Goal: Find specific page/section: Find specific page/section

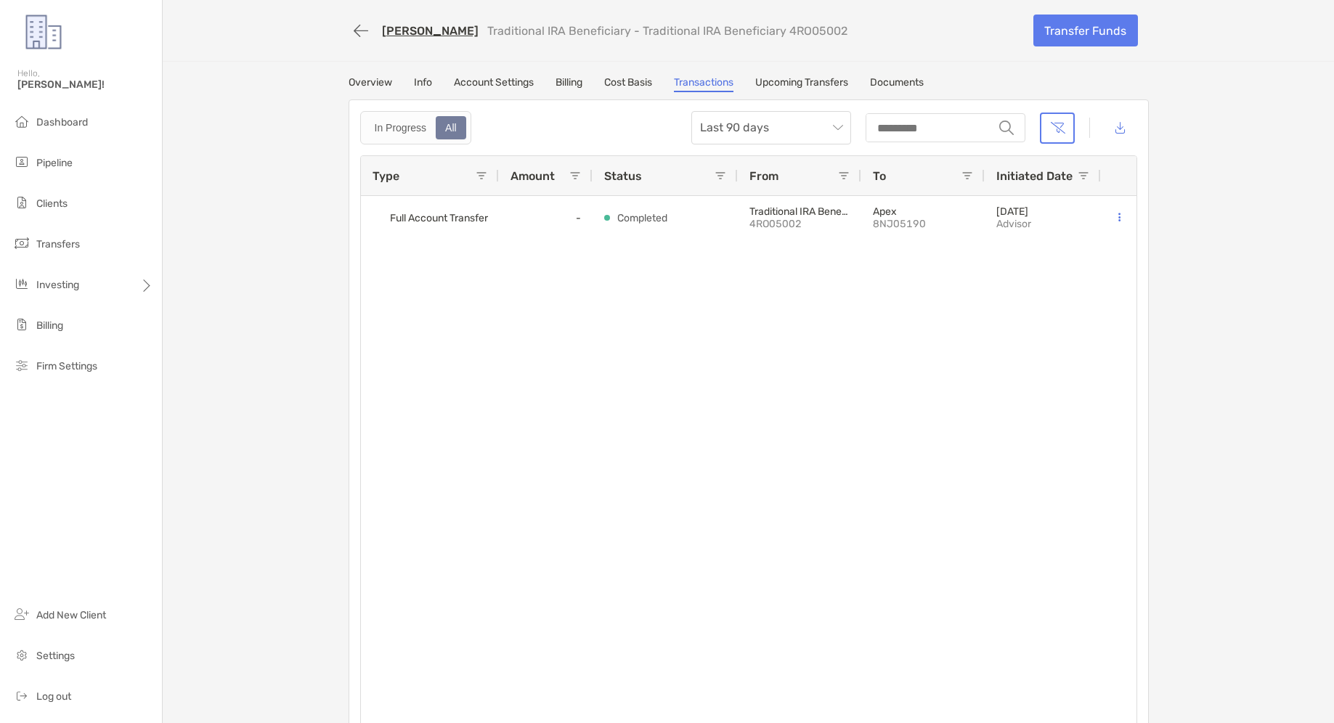
click at [102, 195] on li "Clients" at bounding box center [81, 204] width 162 height 29
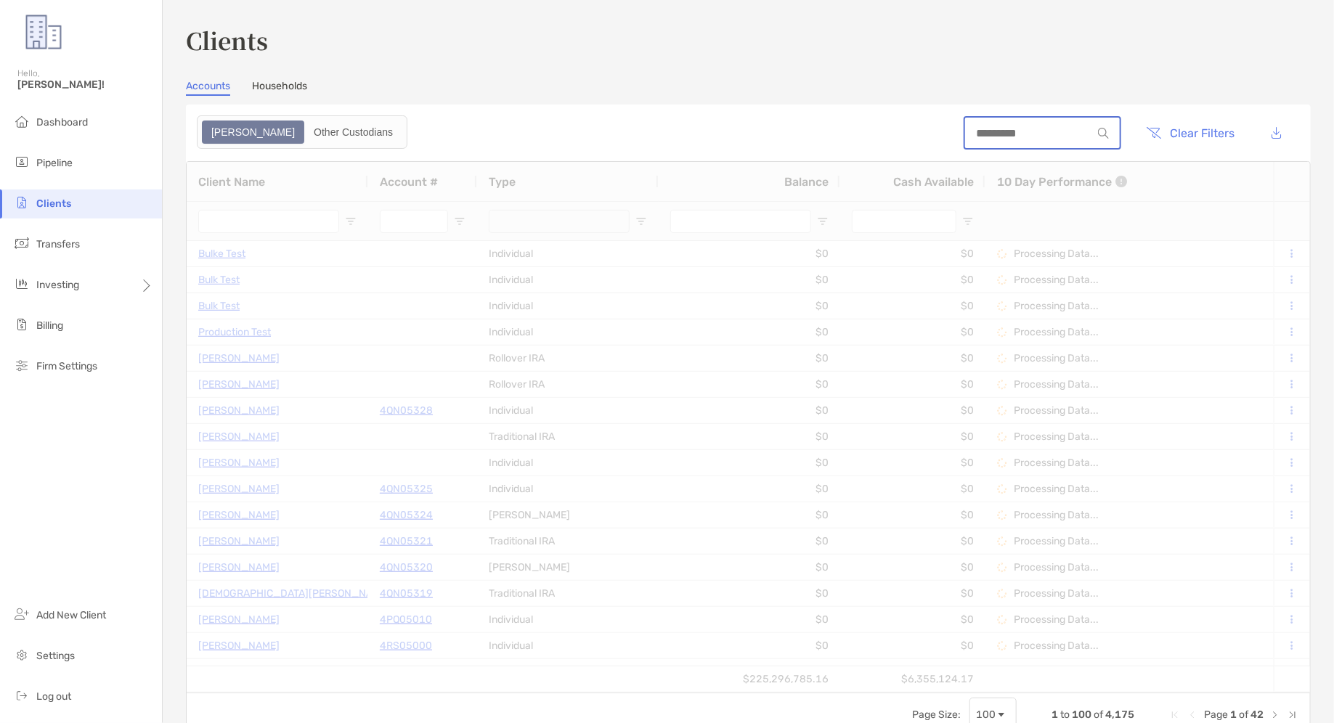
click at [1033, 131] on input at bounding box center [1028, 133] width 127 height 12
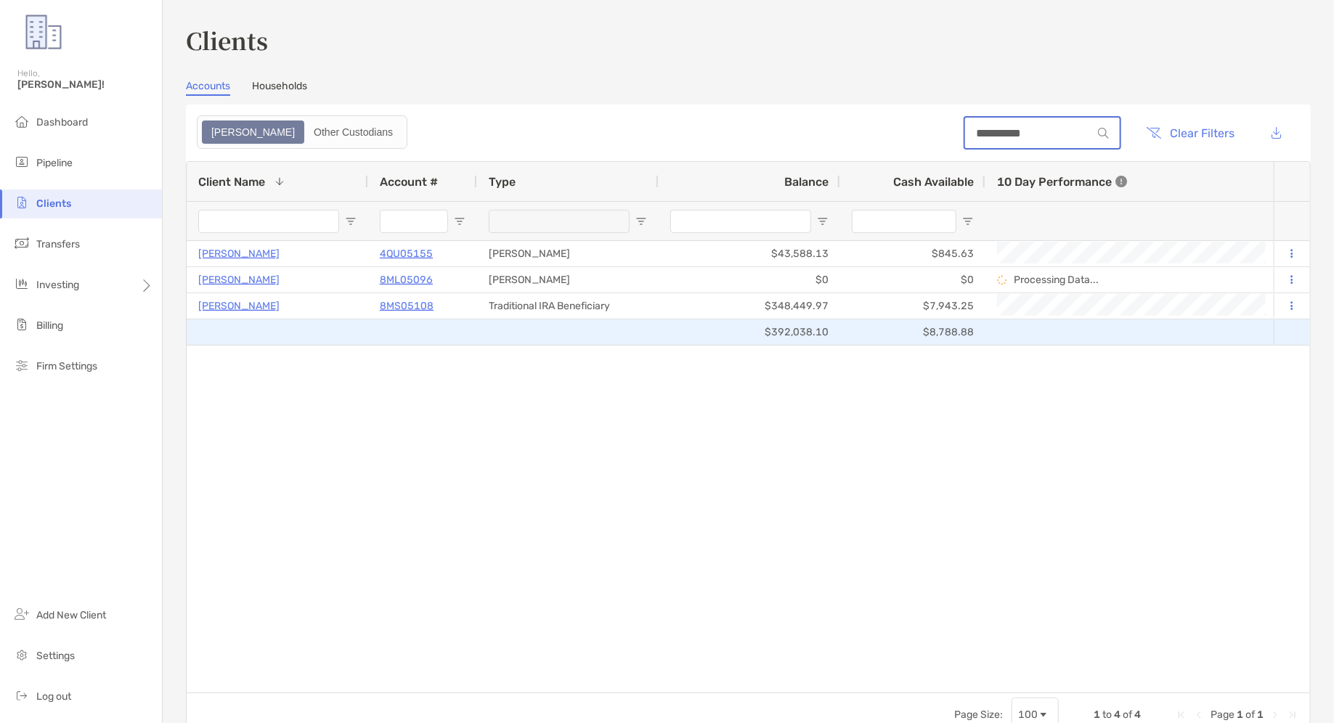
type input "**********"
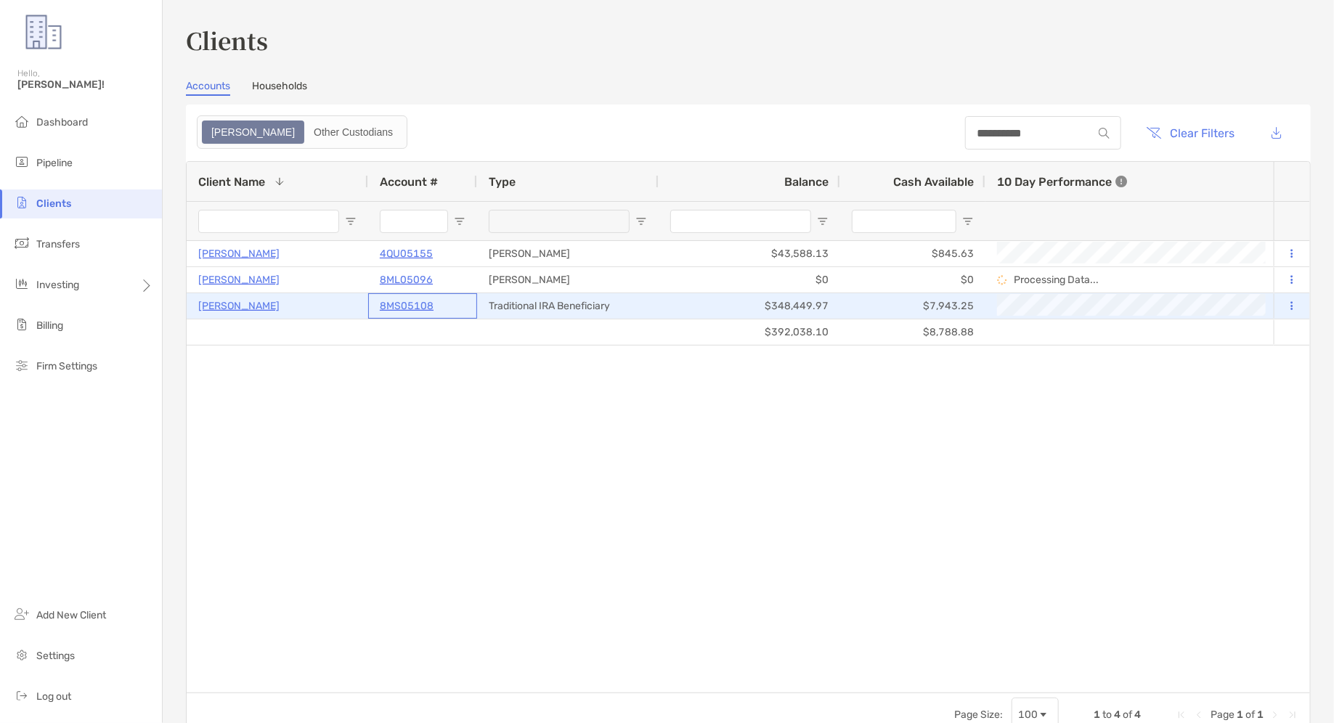
click at [415, 305] on p "8MS05108" at bounding box center [407, 306] width 54 height 18
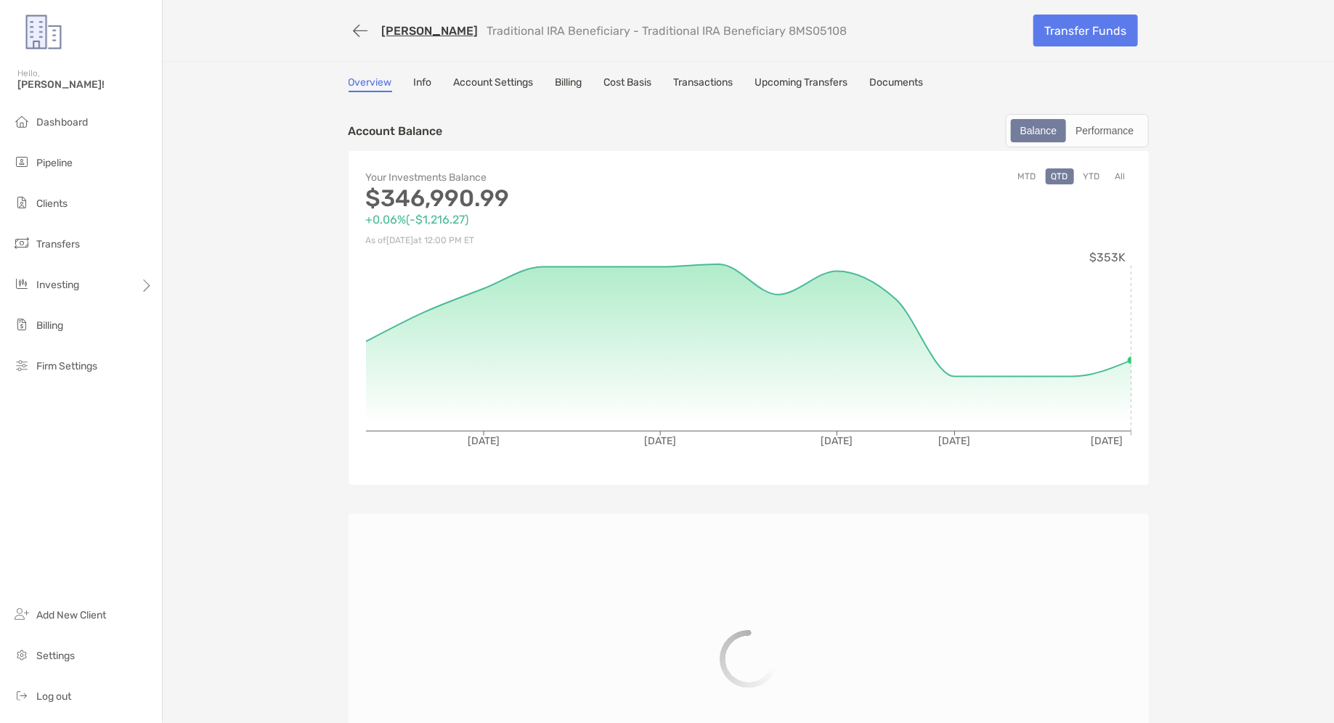
click at [728, 78] on link "Transactions" at bounding box center [704, 84] width 60 height 16
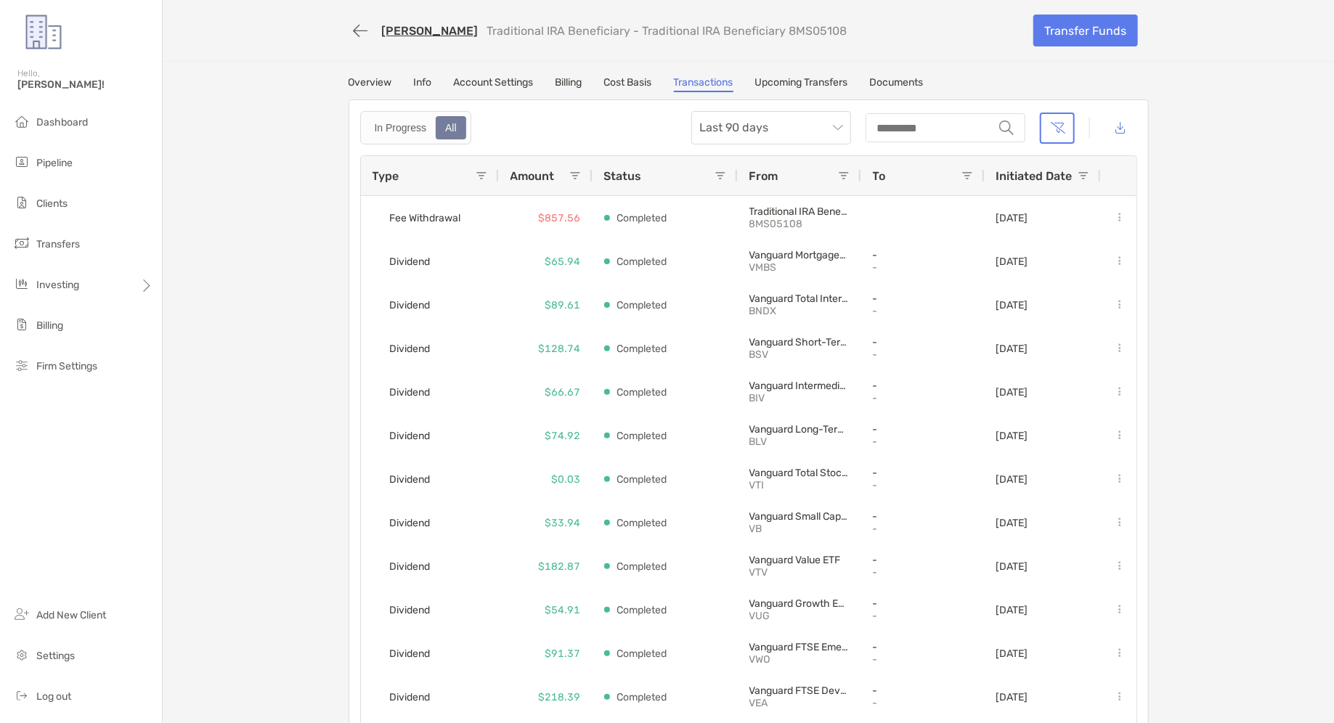
click at [377, 90] on link "Overview" at bounding box center [371, 84] width 44 height 16
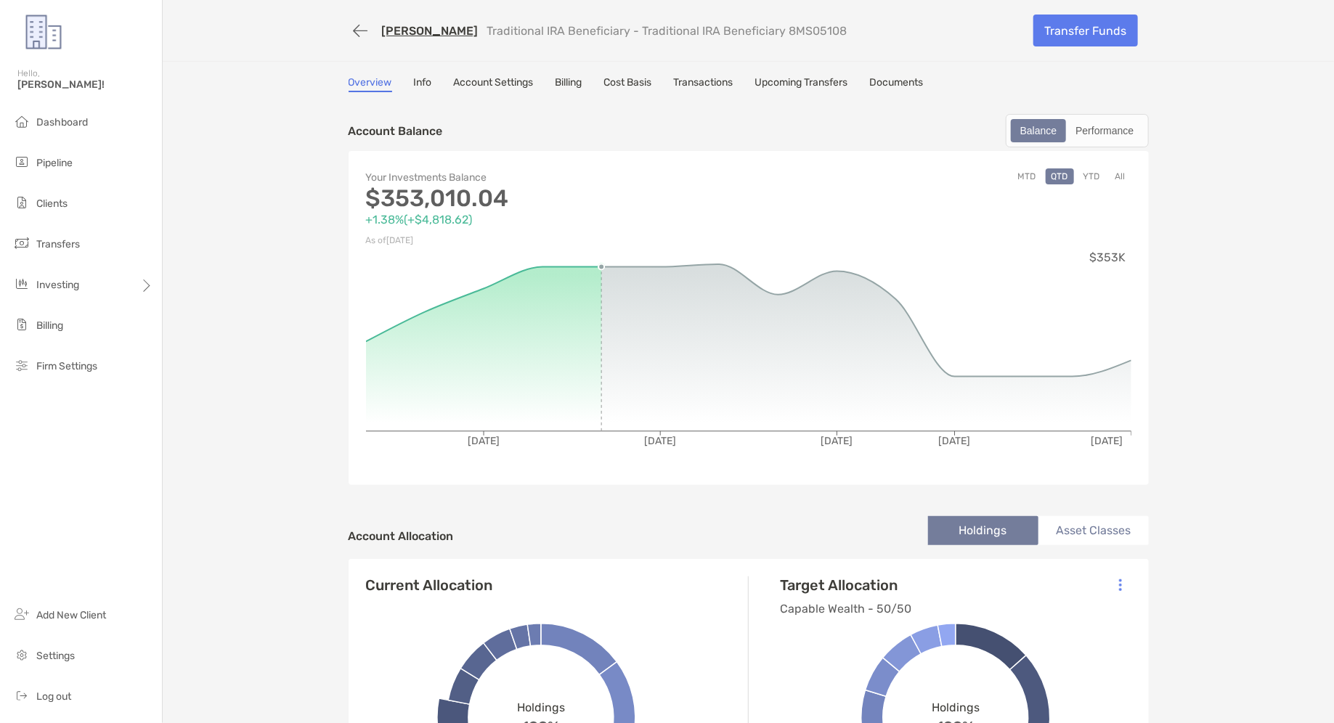
click at [513, 85] on link "Account Settings" at bounding box center [494, 84] width 80 height 16
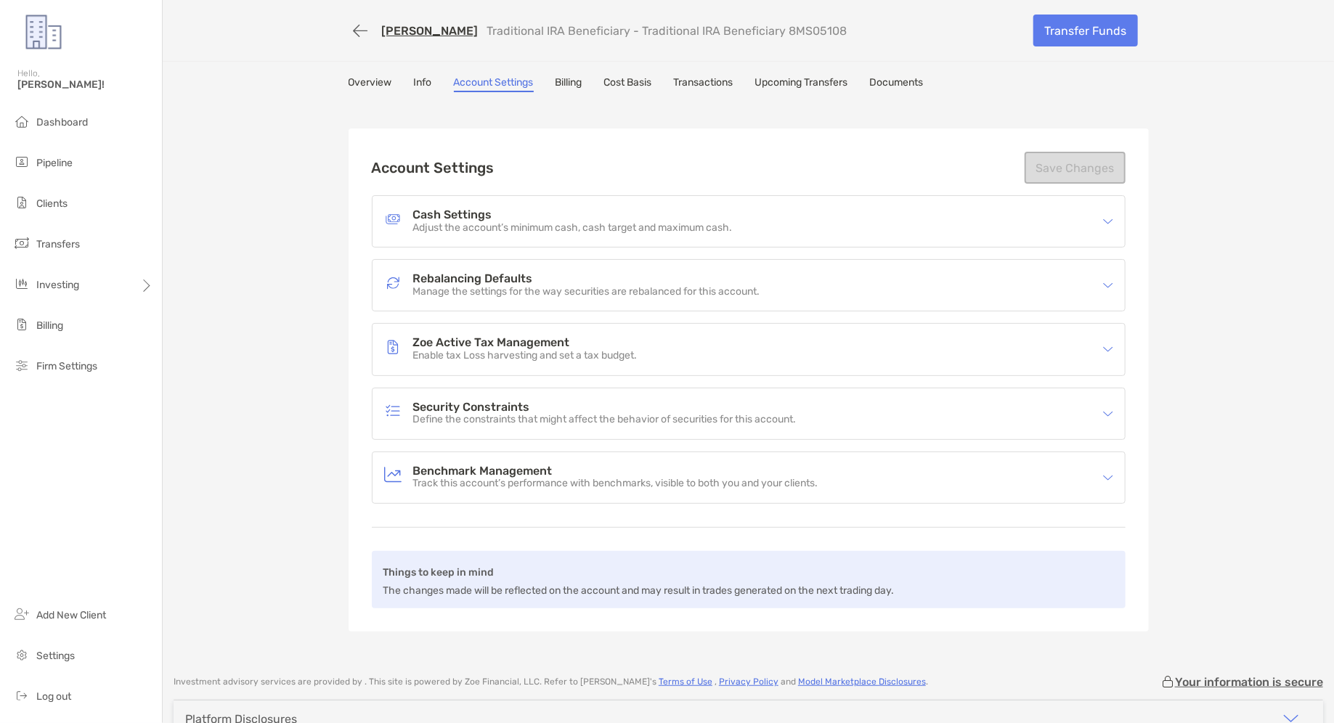
click at [561, 298] on div "Rebalancing Defaults Manage the settings for the way securities are rebalanced …" at bounding box center [739, 285] width 710 height 33
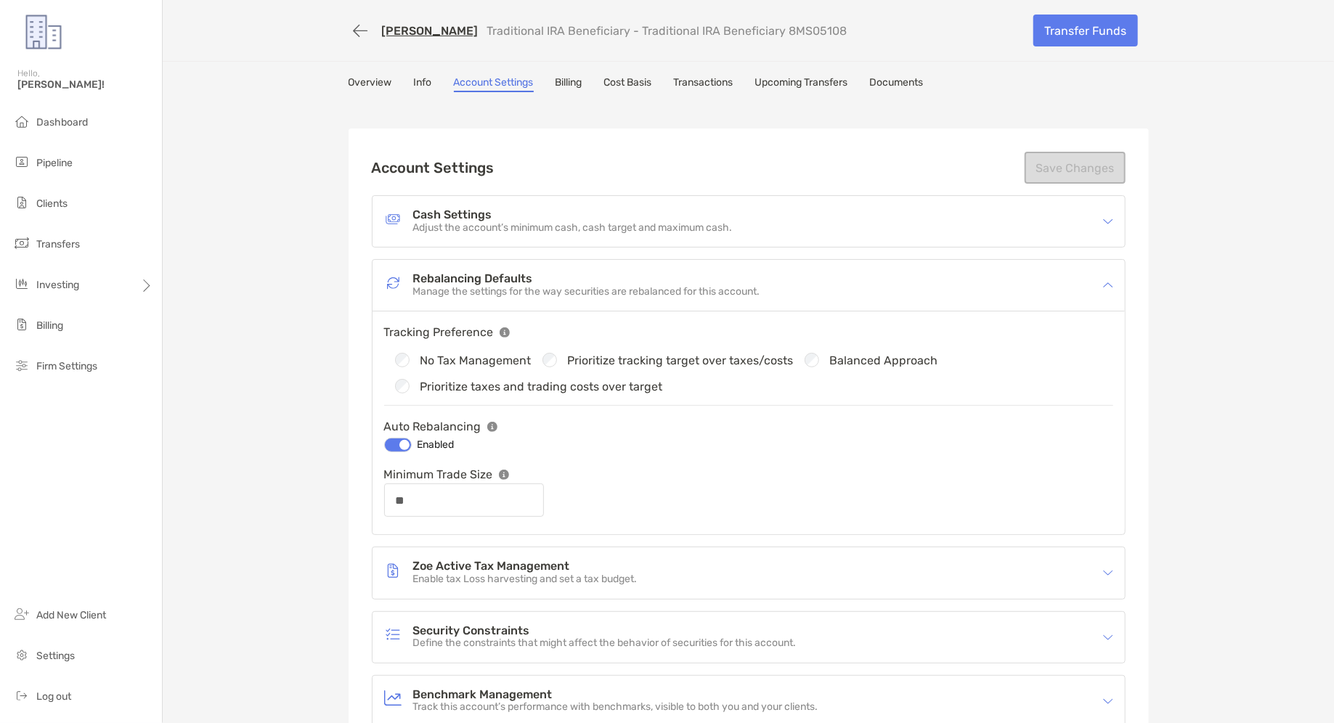
click at [559, 87] on link "Billing" at bounding box center [569, 84] width 27 height 16
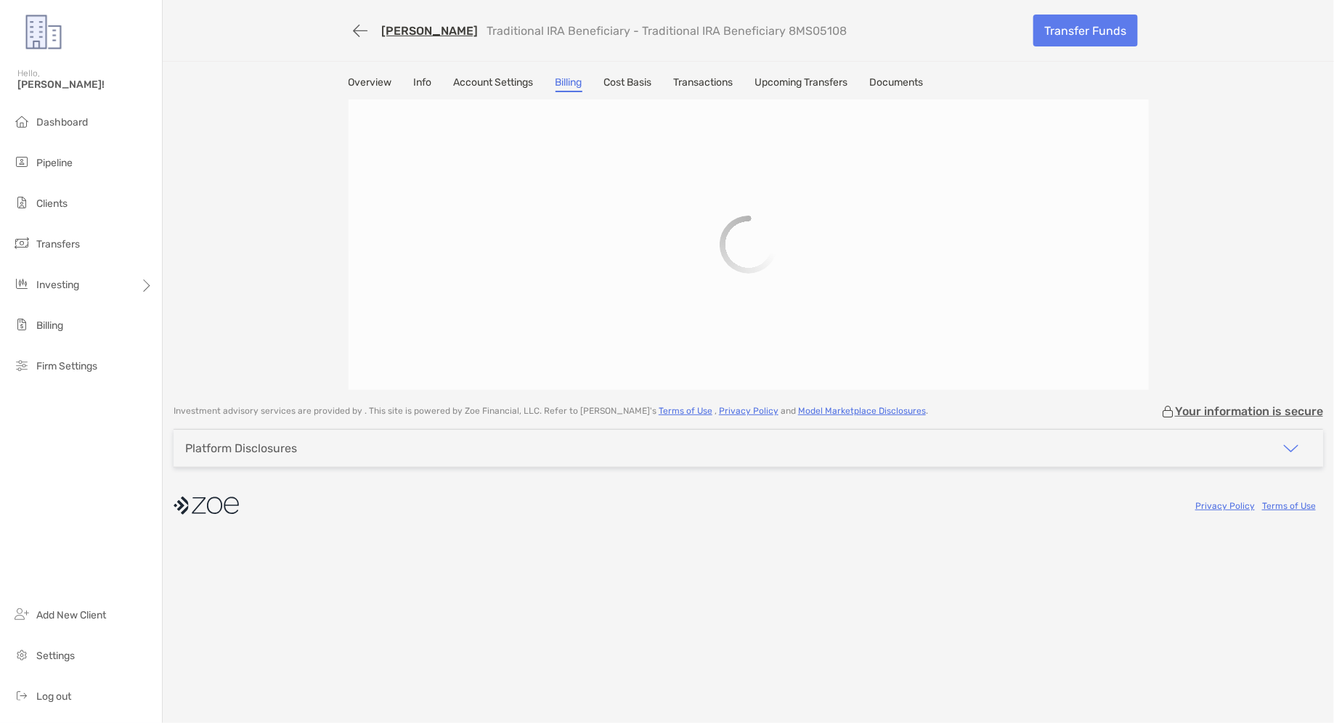
click at [712, 85] on link "Transactions" at bounding box center [704, 84] width 60 height 16
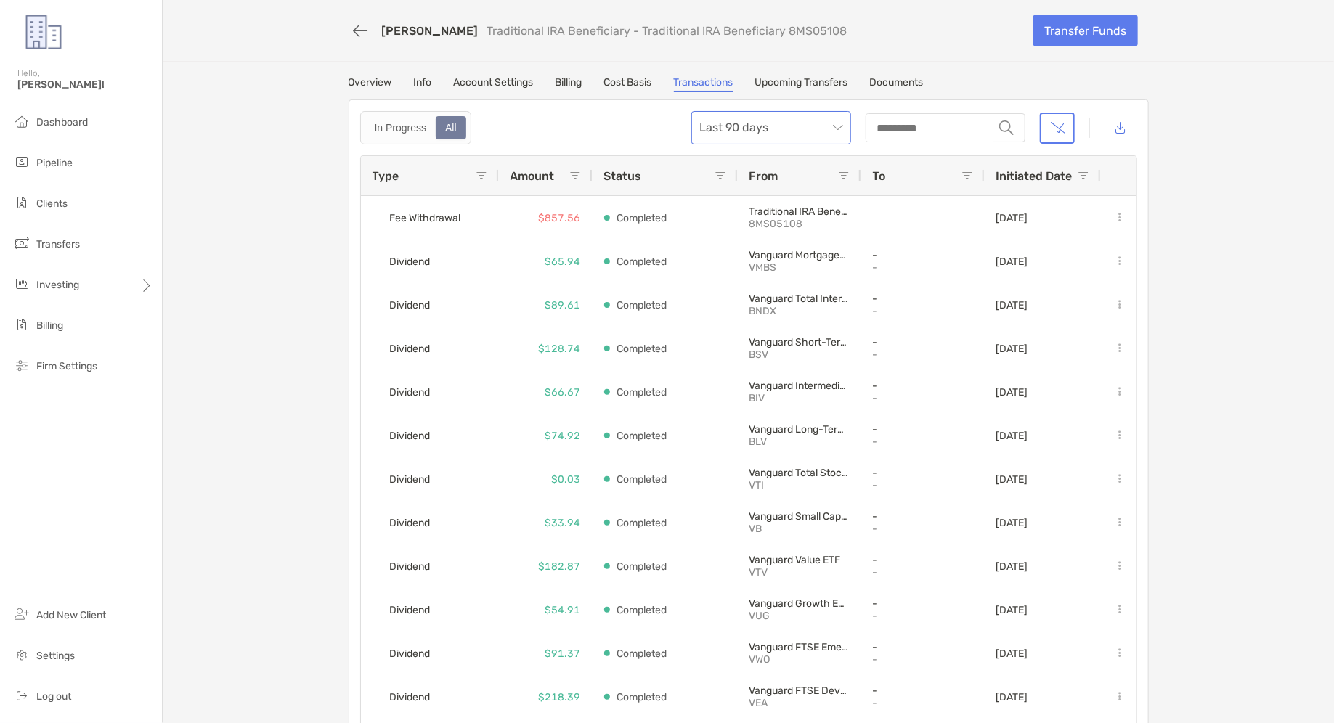
click at [757, 129] on span "Last 90 days" at bounding box center [771, 128] width 142 height 32
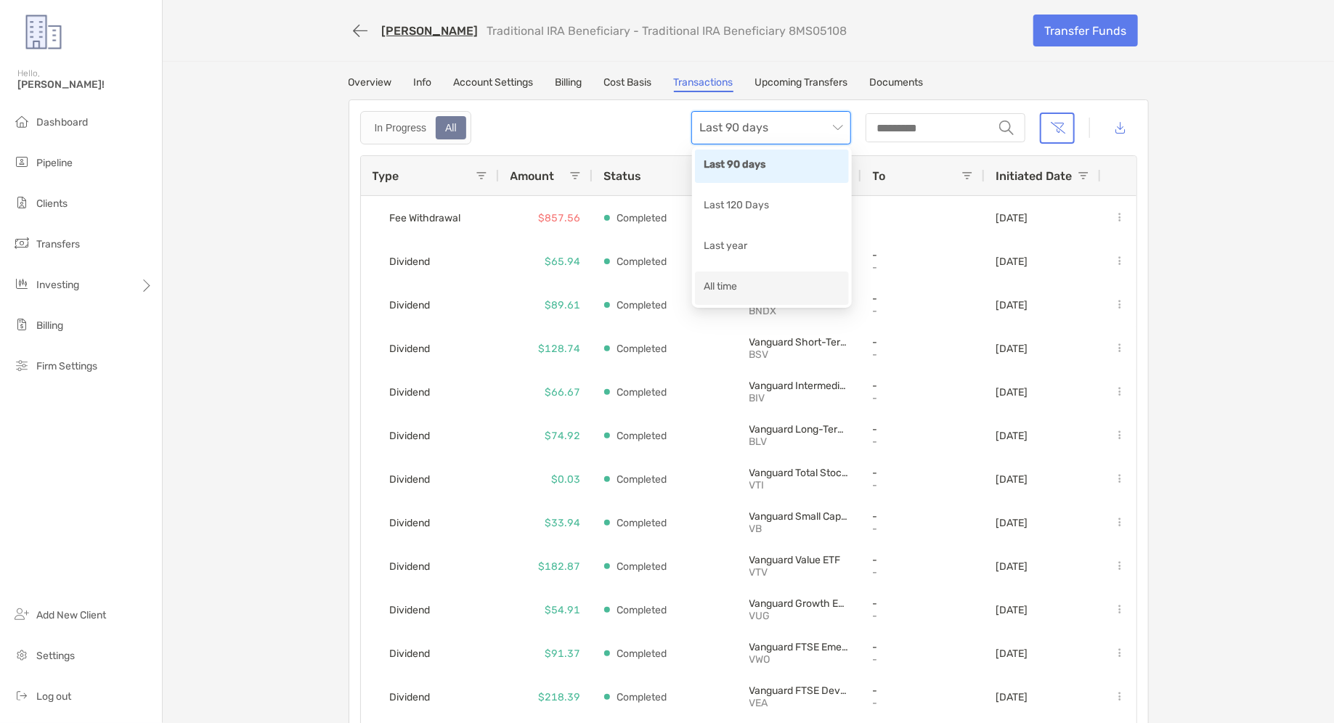
click at [742, 280] on div "All time" at bounding box center [772, 288] width 137 height 18
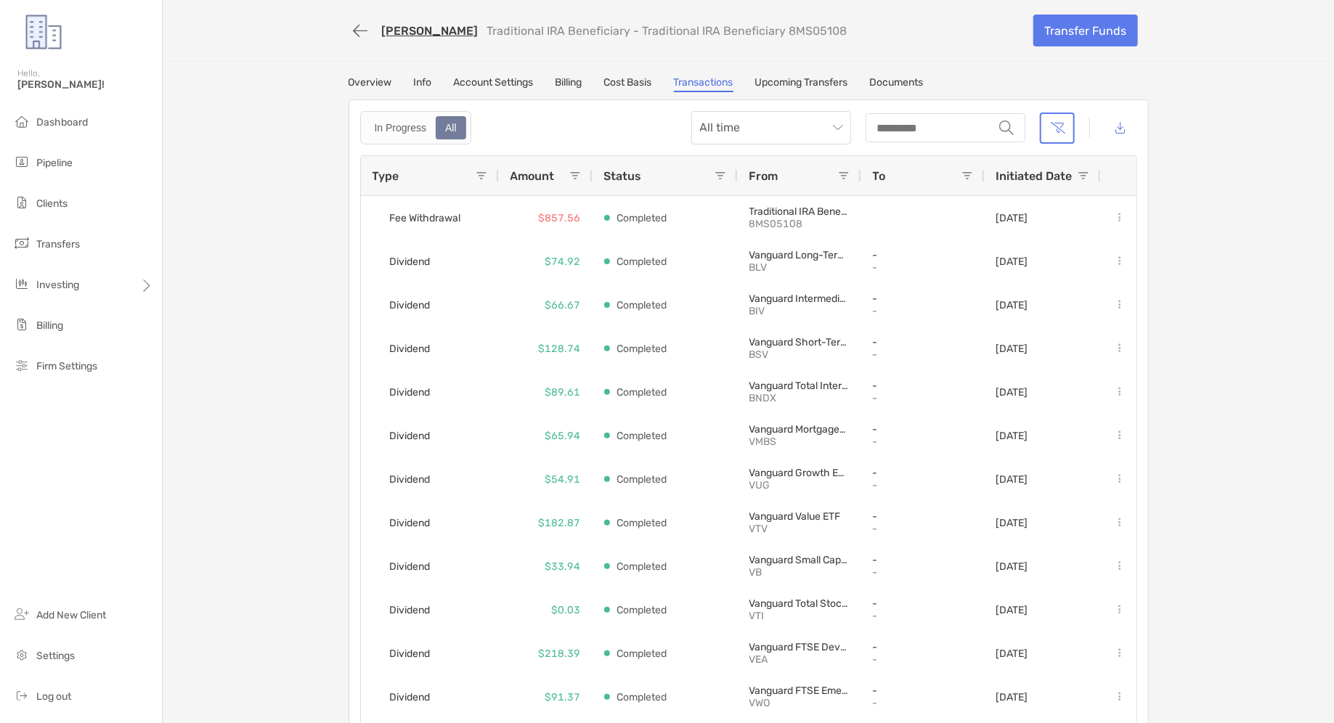
click at [479, 174] on span at bounding box center [482, 176] width 12 height 12
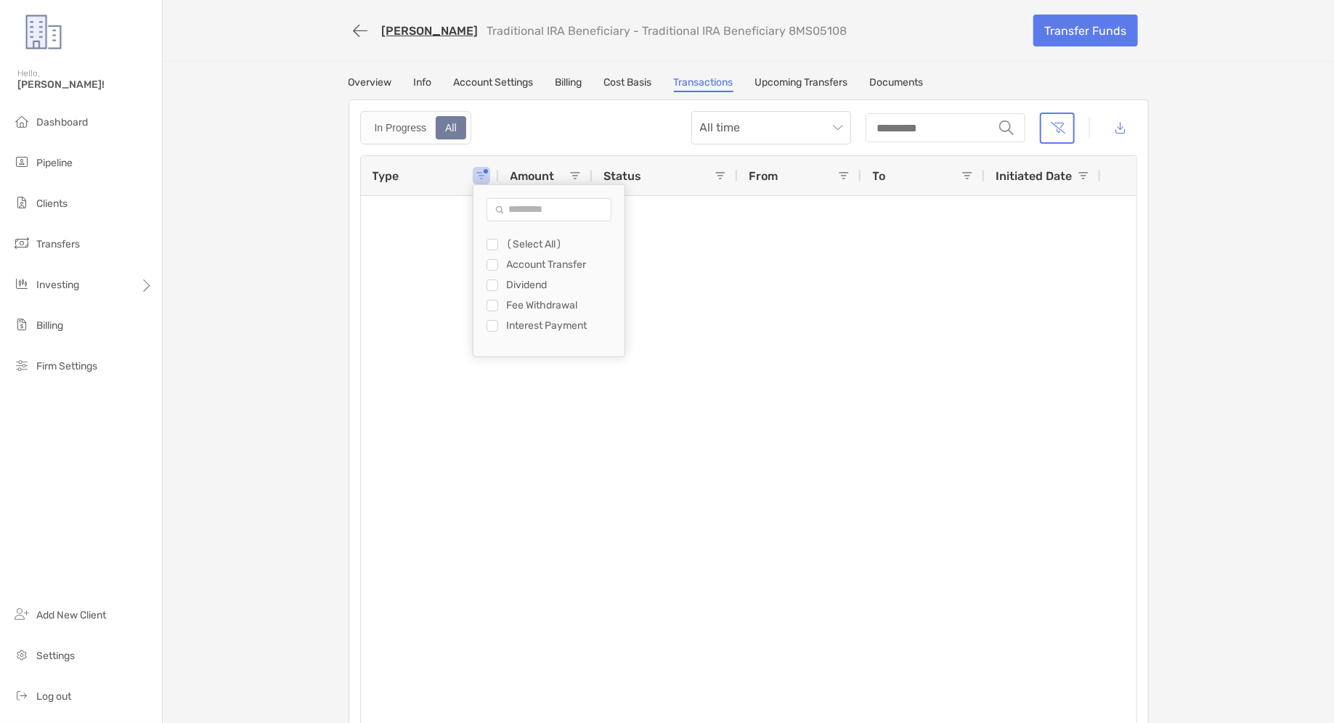
click at [280, 166] on div "[PERSON_NAME] Traditional IRA Beneficiary - Traditional IRA Beneficiary 8MS0510…" at bounding box center [749, 372] width 1172 height 745
click at [878, 70] on div "[PERSON_NAME] Traditional IRA Beneficiary - Traditional IRA Beneficiary 8MS0510…" at bounding box center [749, 372] width 1172 height 745
click at [888, 76] on link "Documents" at bounding box center [897, 84] width 54 height 16
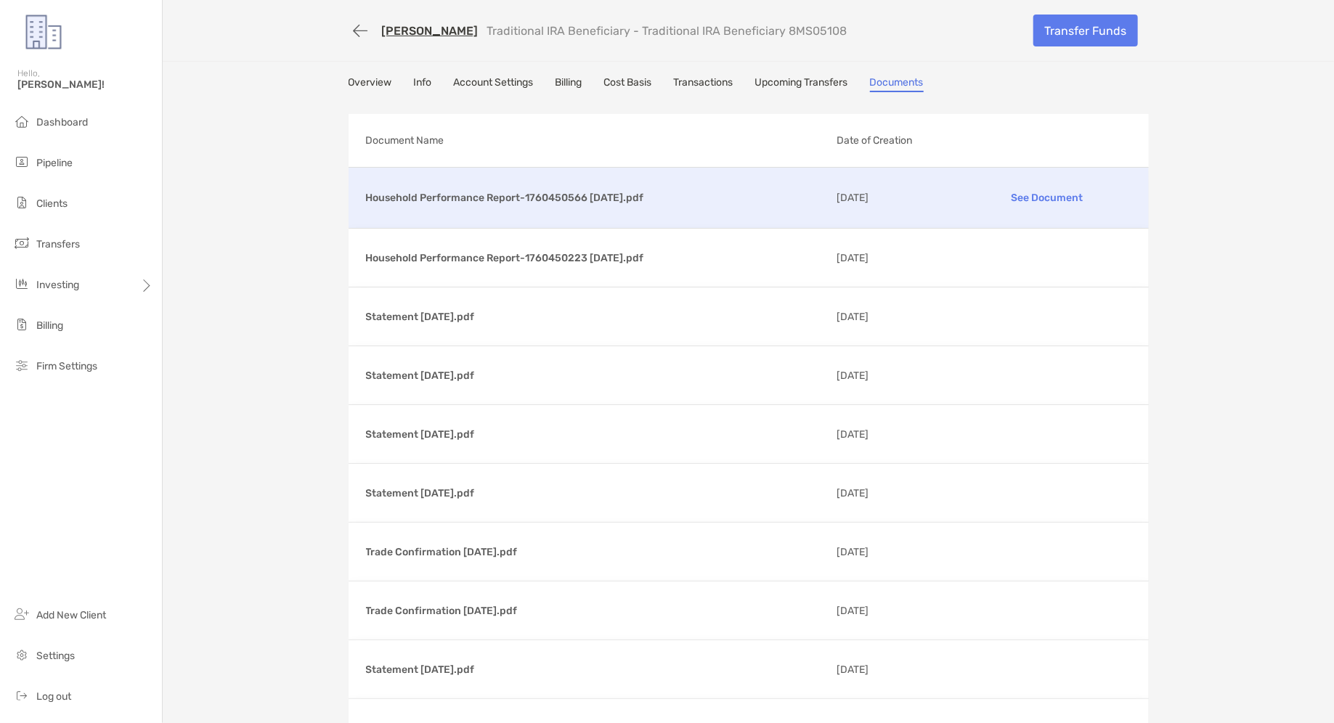
click at [1022, 195] on p "See Document" at bounding box center [1047, 197] width 169 height 25
click at [729, 91] on link "Transactions" at bounding box center [704, 84] width 60 height 16
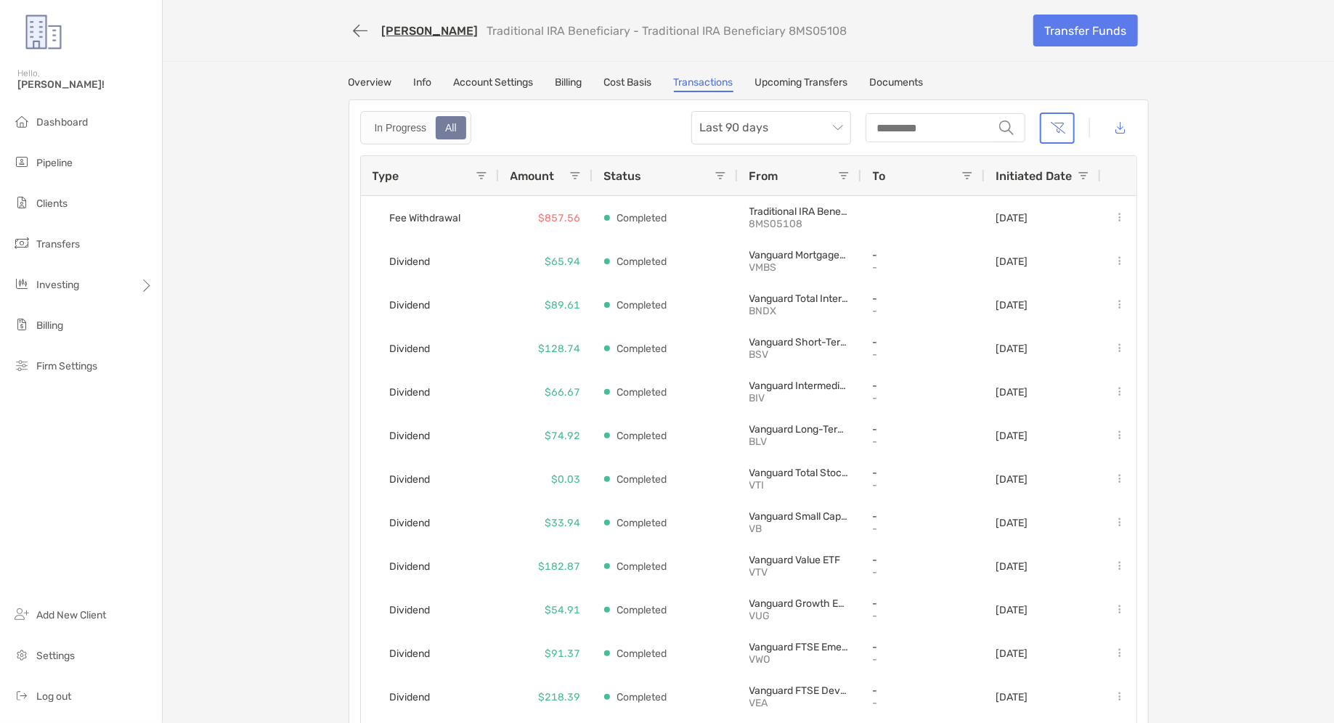
click at [463, 136] on div "All" at bounding box center [451, 128] width 28 height 20
click at [482, 184] on div "Type" at bounding box center [430, 175] width 115 height 39
click at [482, 162] on div "Type" at bounding box center [430, 175] width 115 height 39
click at [482, 167] on div "Type" at bounding box center [430, 175] width 115 height 39
click at [482, 177] on span at bounding box center [482, 176] width 12 height 12
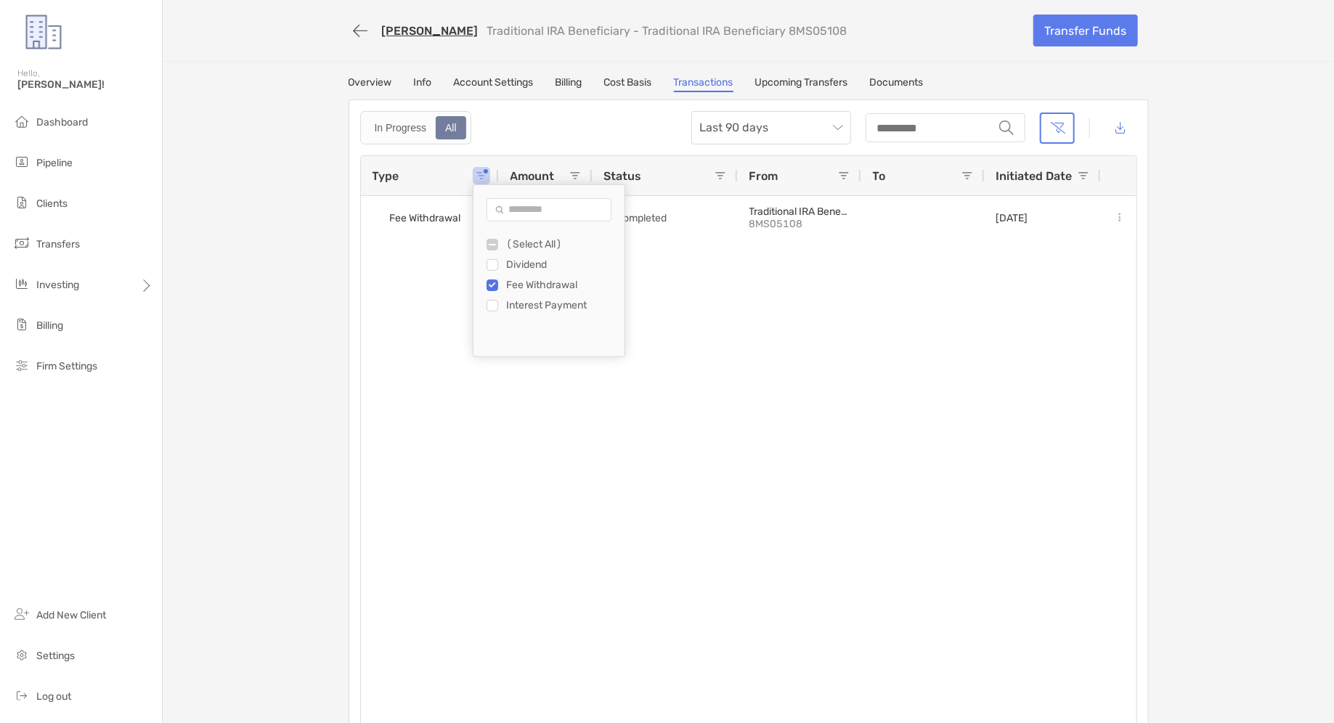
click at [492, 311] on div "Interest Payment" at bounding box center [556, 306] width 138 height 20
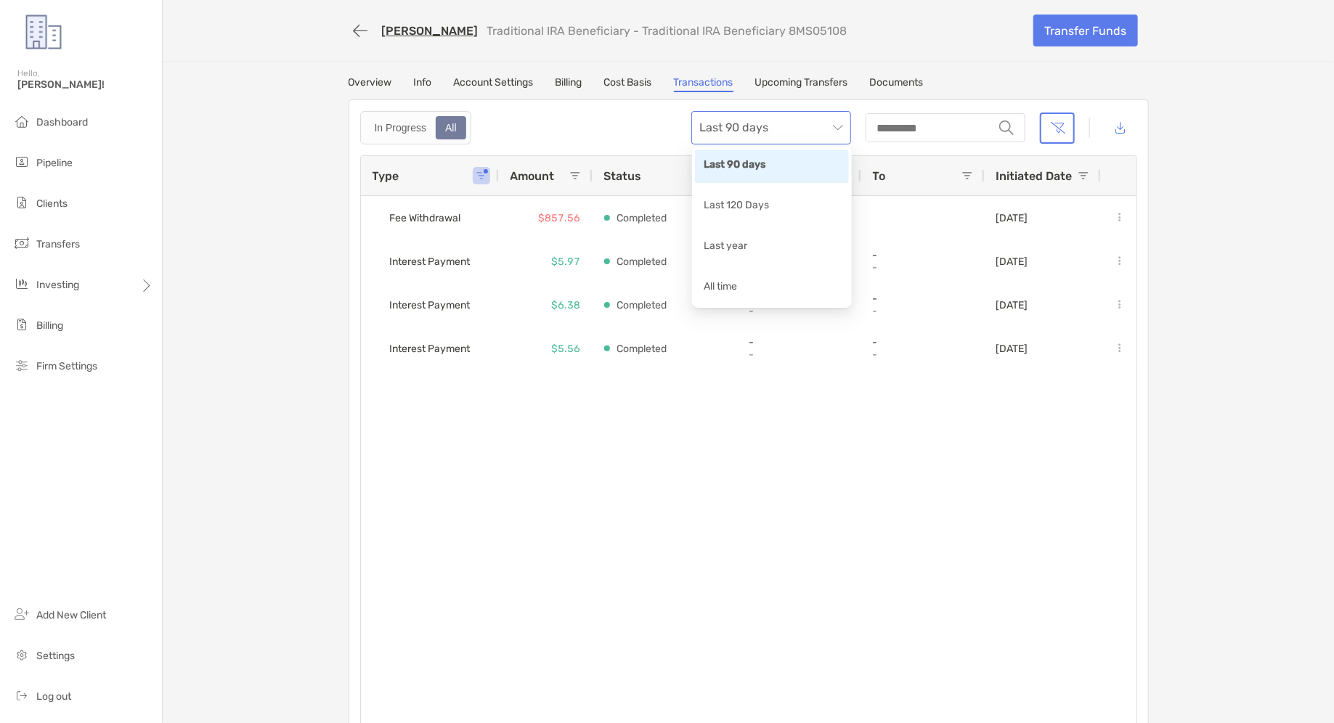
click at [756, 134] on span "Last 90 days" at bounding box center [771, 128] width 142 height 32
click at [727, 283] on div "All time" at bounding box center [772, 288] width 137 height 18
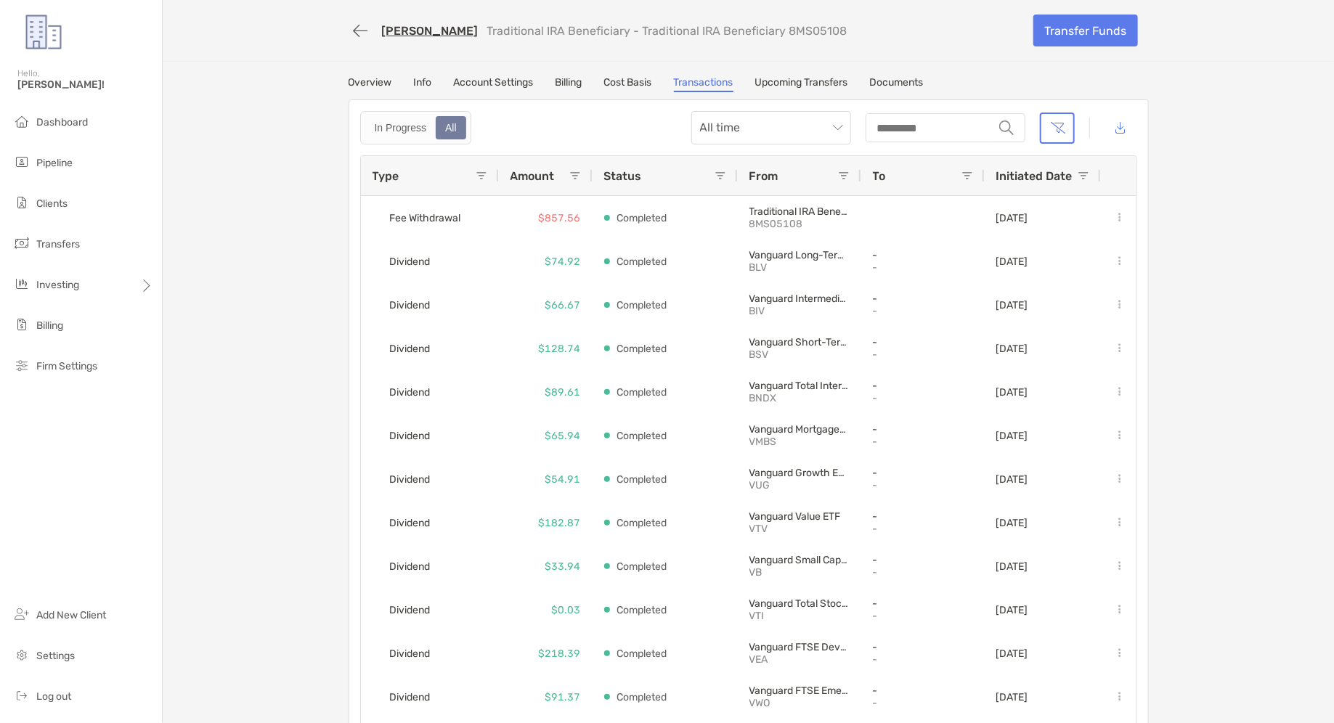
click at [471, 169] on div "Type" at bounding box center [424, 175] width 103 height 39
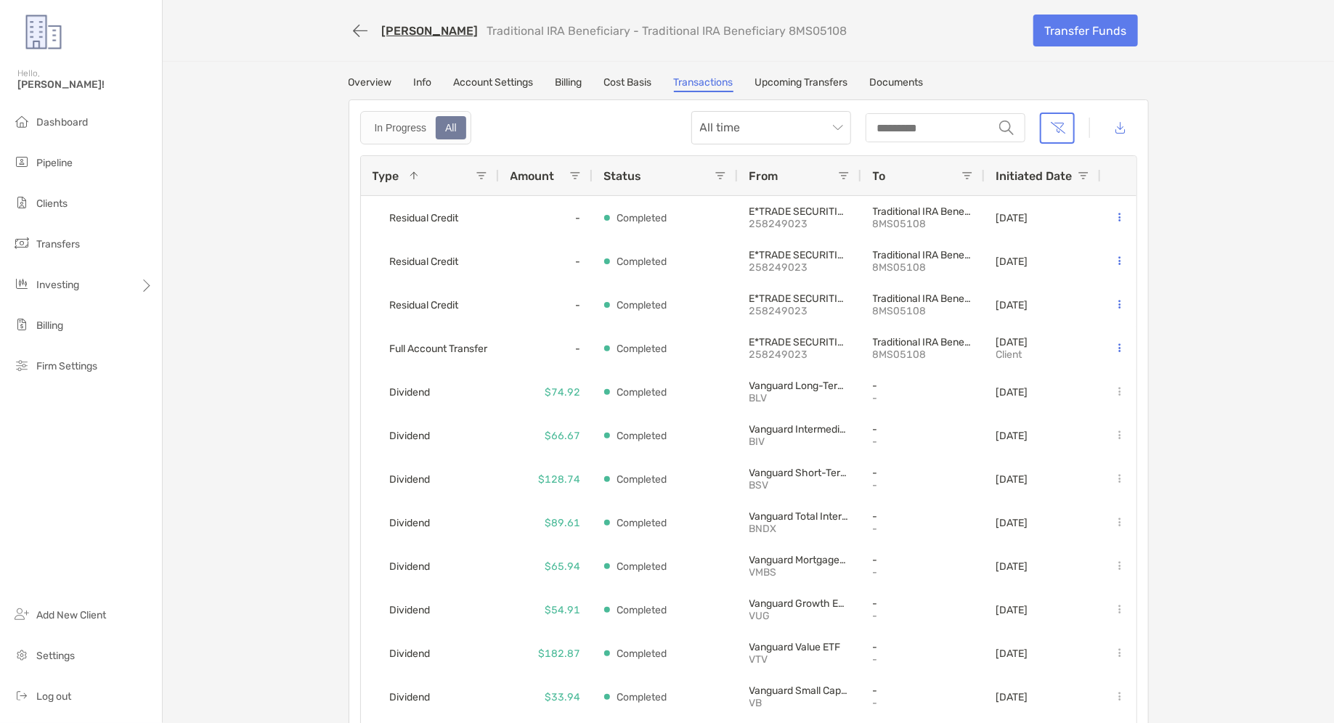
click at [471, 169] on div "Type 1" at bounding box center [424, 175] width 103 height 39
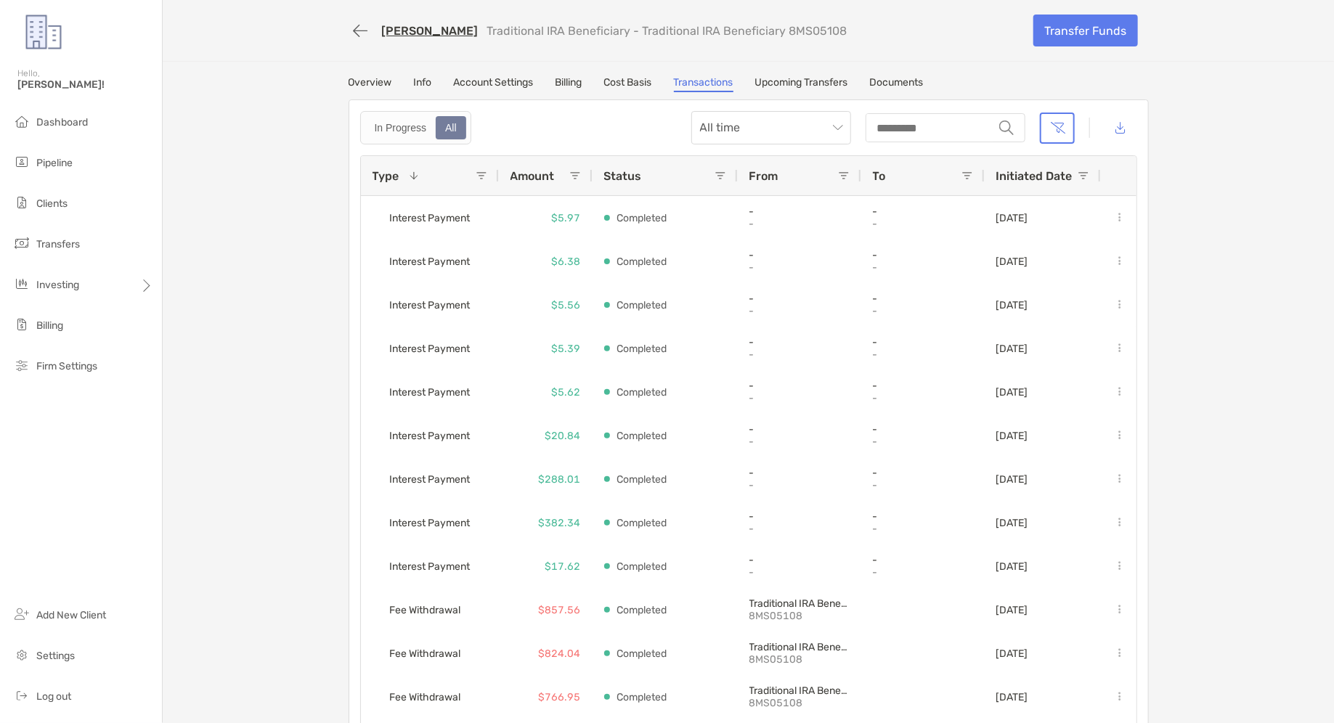
click at [478, 184] on div "Type 1" at bounding box center [430, 175] width 115 height 39
click at [484, 176] on span at bounding box center [482, 176] width 12 height 12
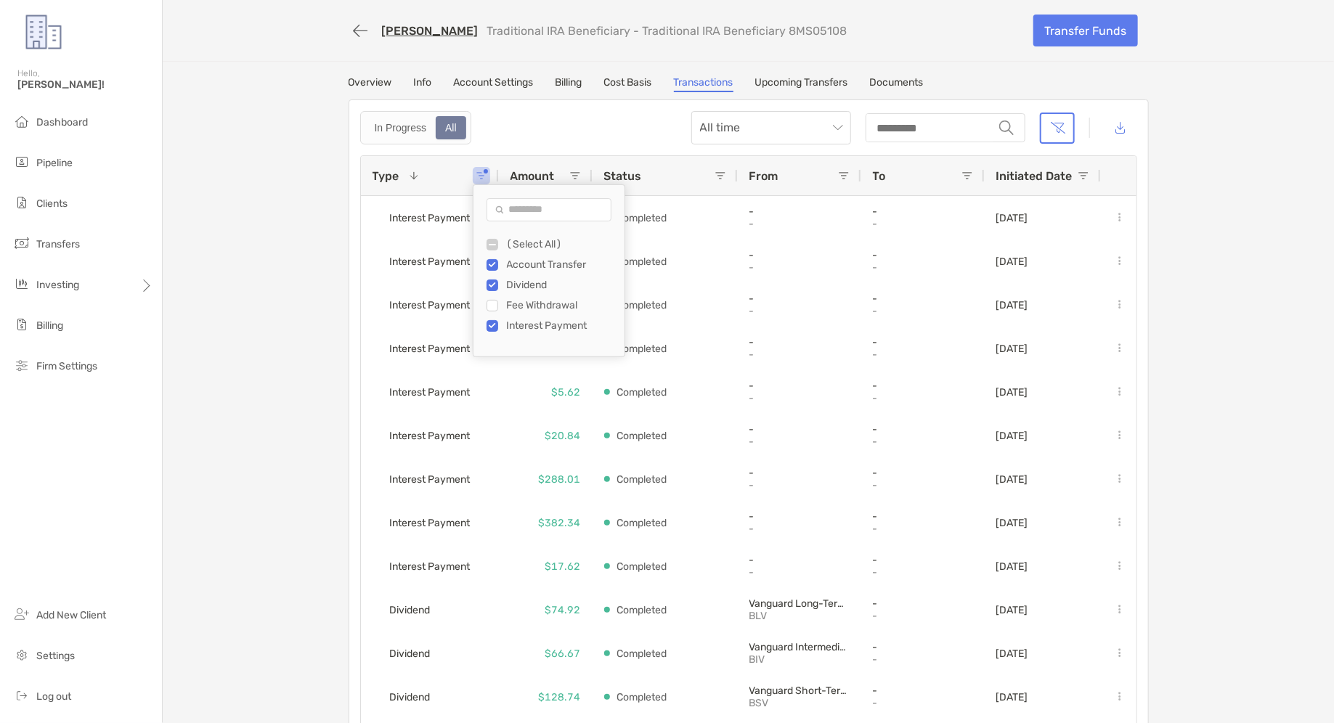
click at [495, 275] on div "Dividend" at bounding box center [556, 285] width 138 height 20
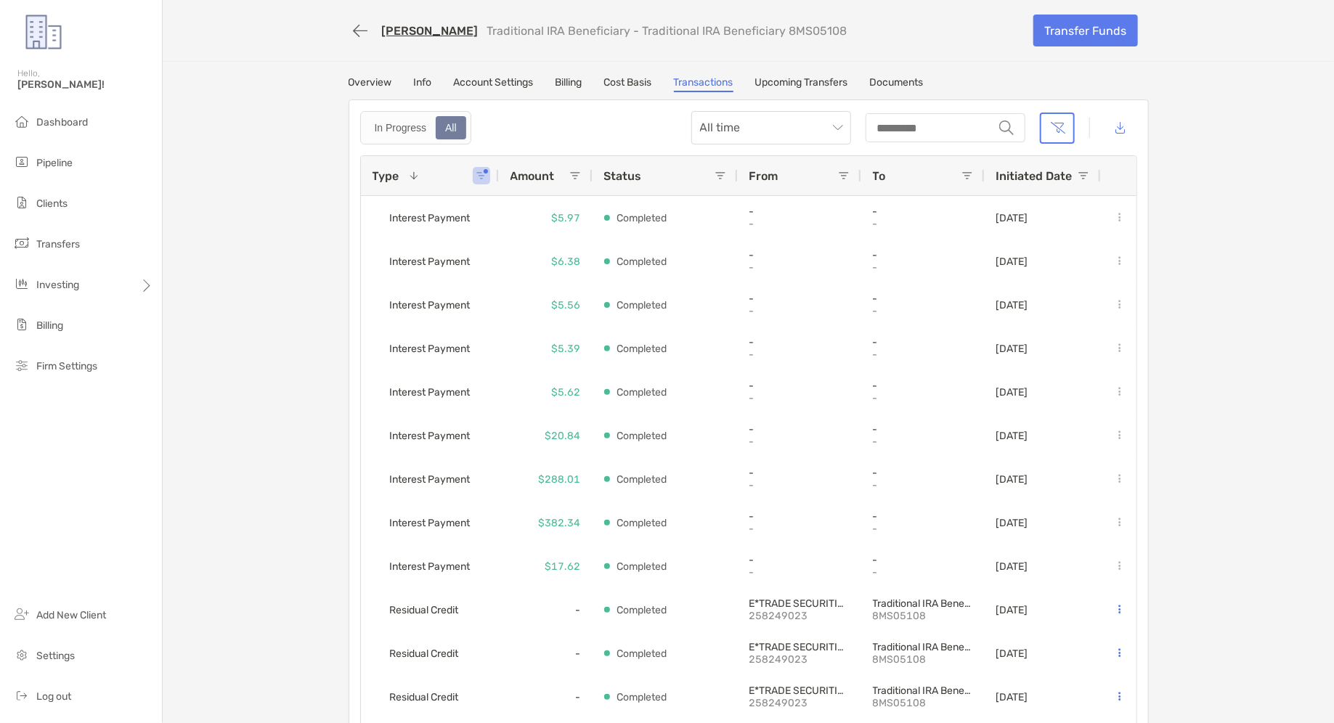
click at [304, 273] on div "[PERSON_NAME] Traditional IRA Beneficiary - Traditional IRA Beneficiary 8MS0510…" at bounding box center [749, 372] width 1172 height 745
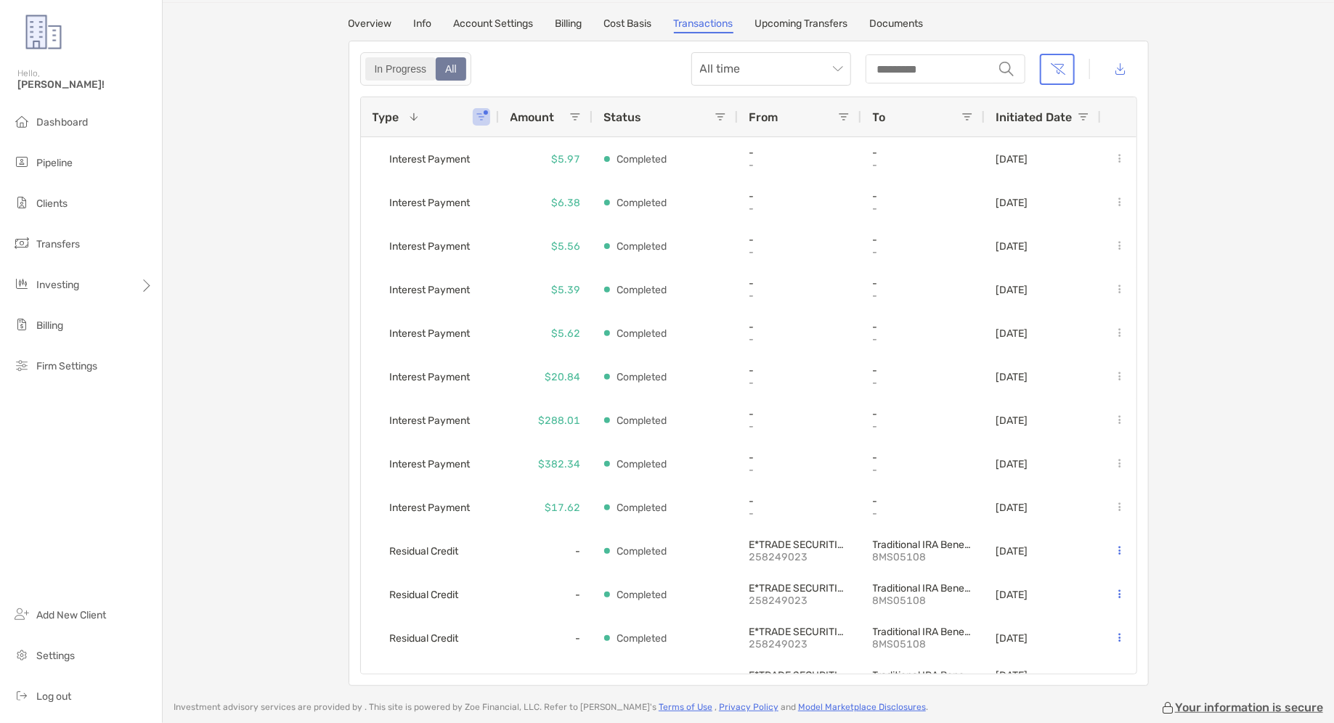
click at [427, 62] on div "In Progress" at bounding box center [401, 69] width 68 height 20
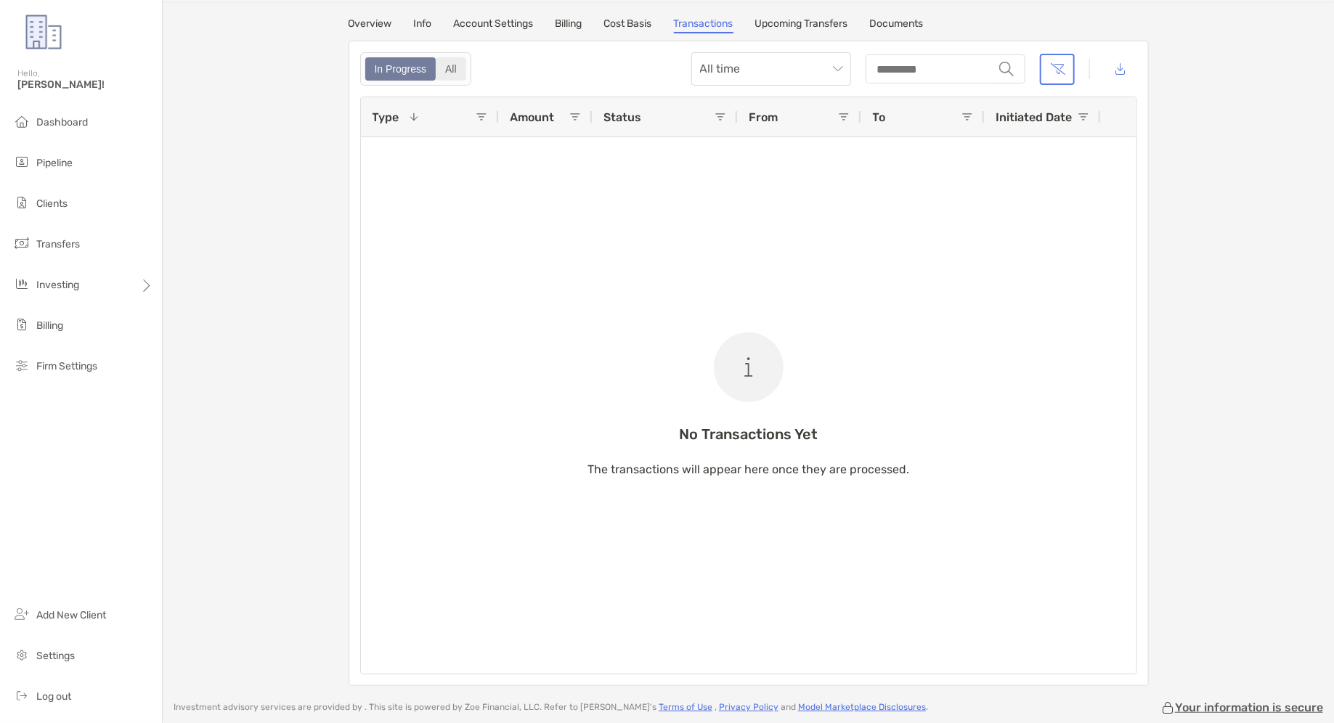
click at [458, 67] on div "All" at bounding box center [451, 69] width 28 height 20
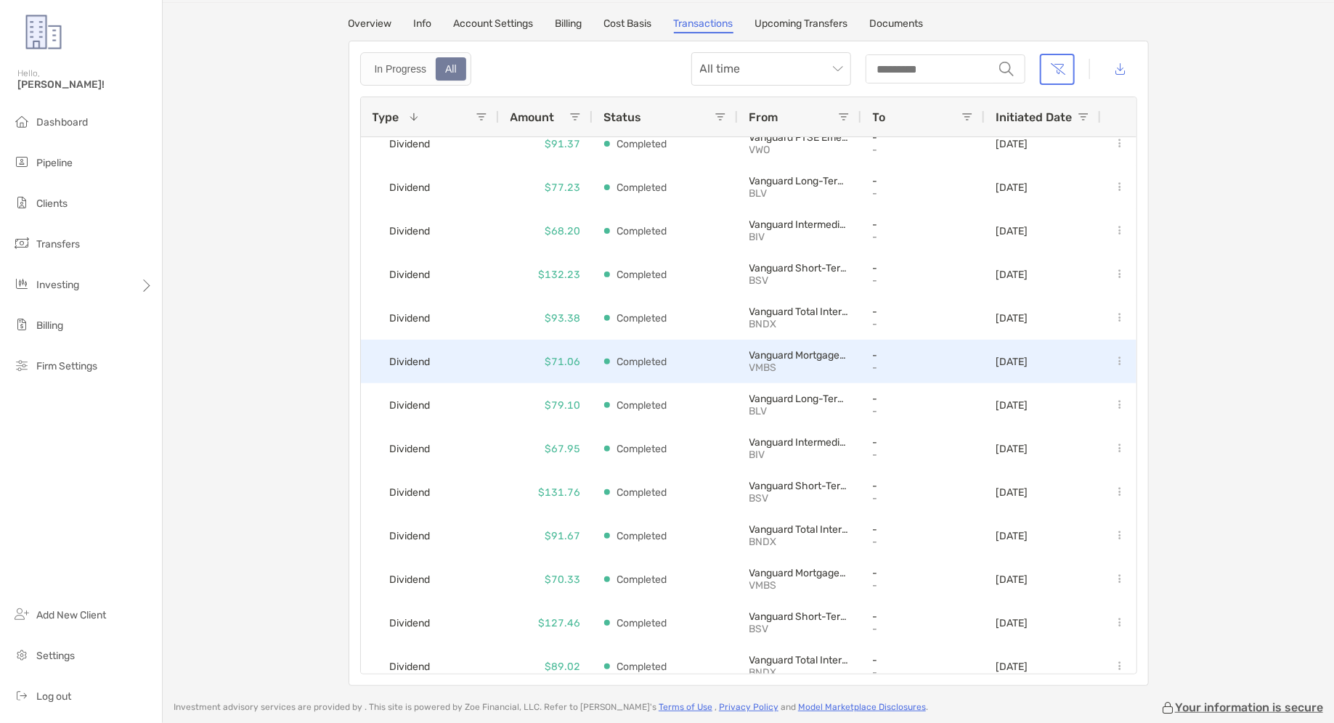
scroll to position [536, 0]
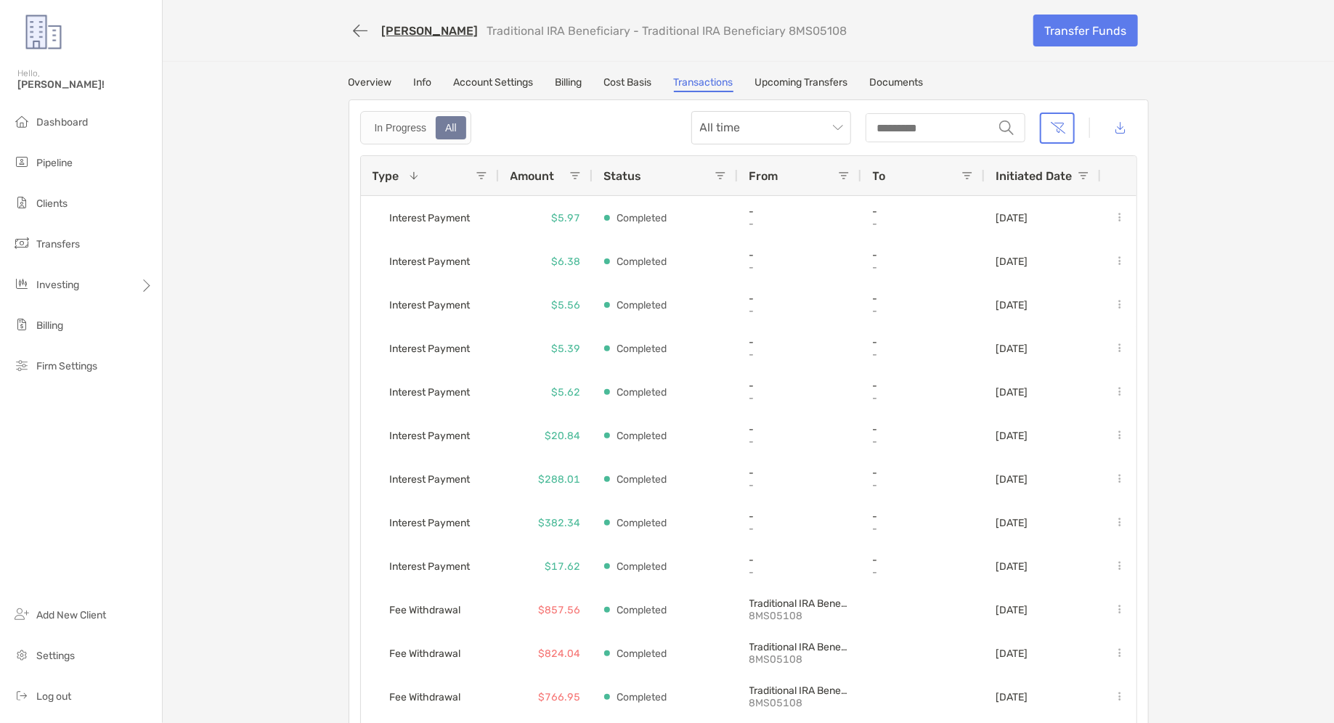
drag, startPoint x: 839, startPoint y: 30, endPoint x: 777, endPoint y: 28, distance: 61.8
click at [777, 28] on div "[PERSON_NAME] Traditional IRA Beneficiary - Traditional IRA Beneficiary 8MS05108" at bounding box center [686, 30] width 674 height 27
copy p "8MS05108"
click at [82, 203] on li "Clients" at bounding box center [81, 204] width 162 height 29
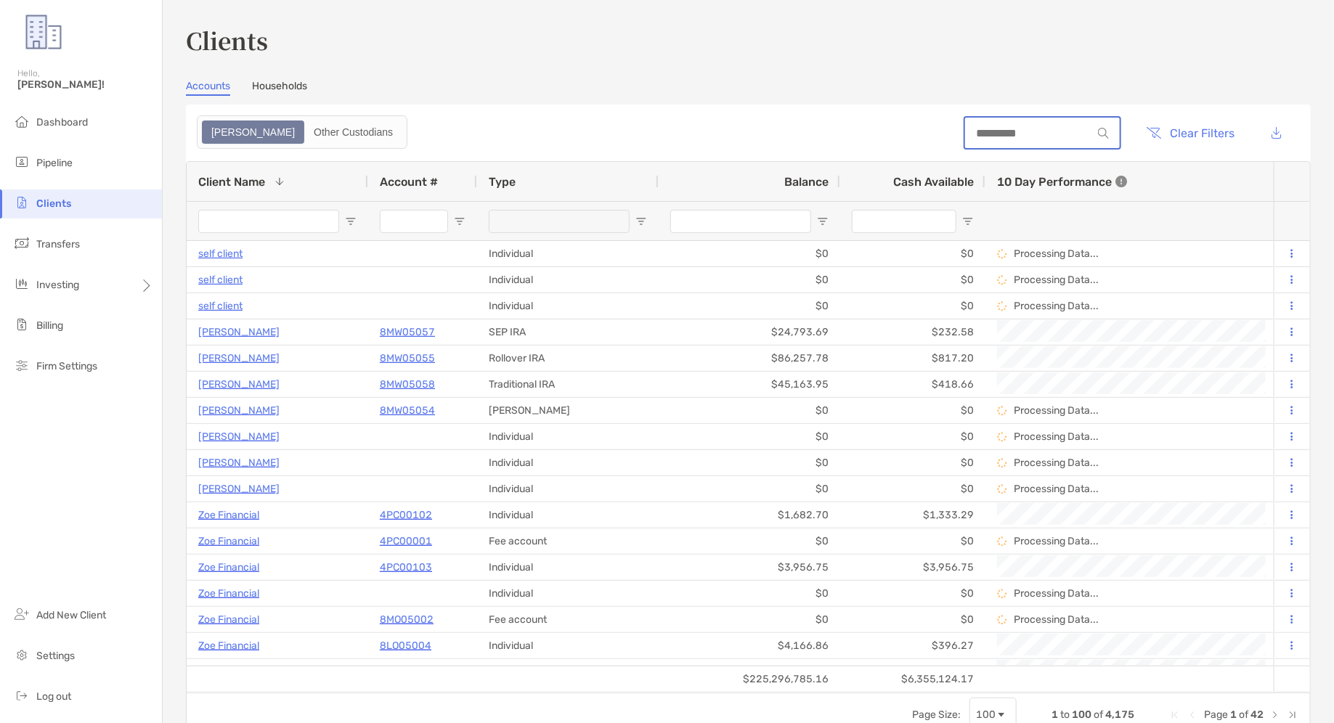
click at [1025, 131] on input at bounding box center [1028, 133] width 127 height 12
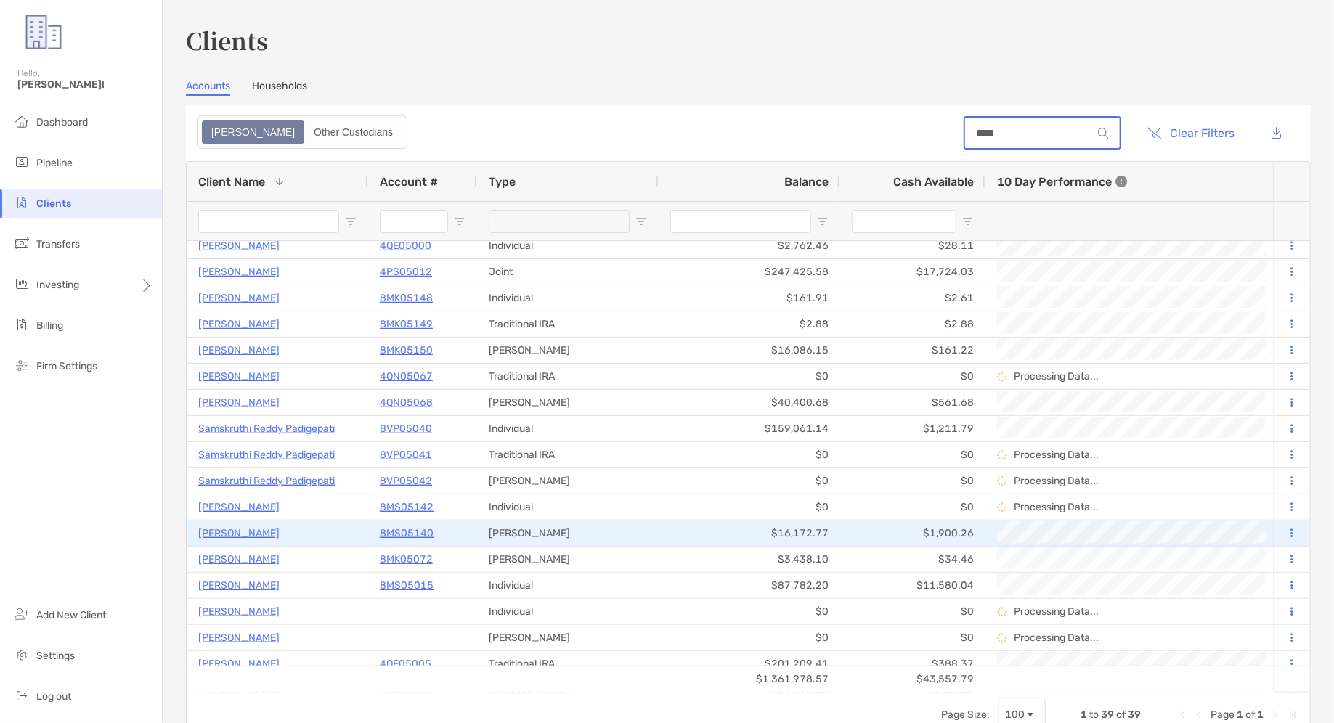
scroll to position [65, 0]
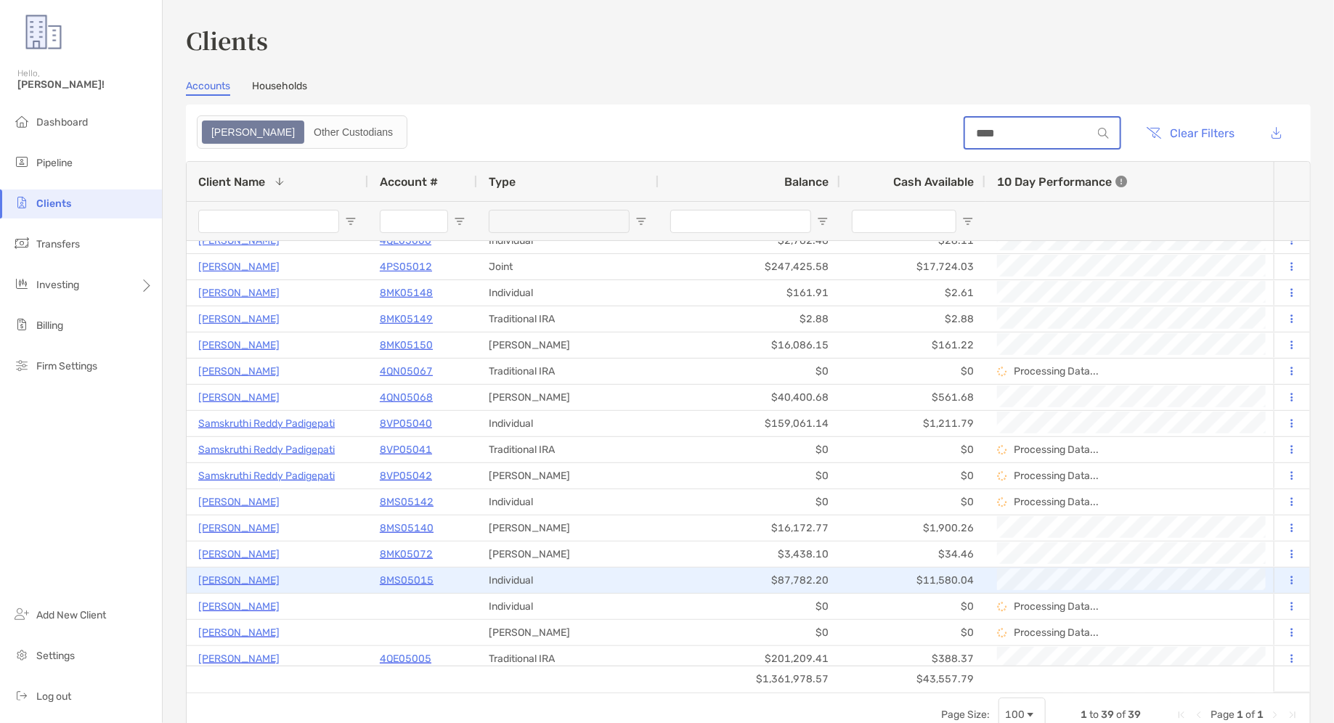
type input "***"
click at [410, 570] on div "8MS05015" at bounding box center [423, 581] width 86 height 24
click at [409, 576] on p "8MS05015" at bounding box center [407, 581] width 54 height 18
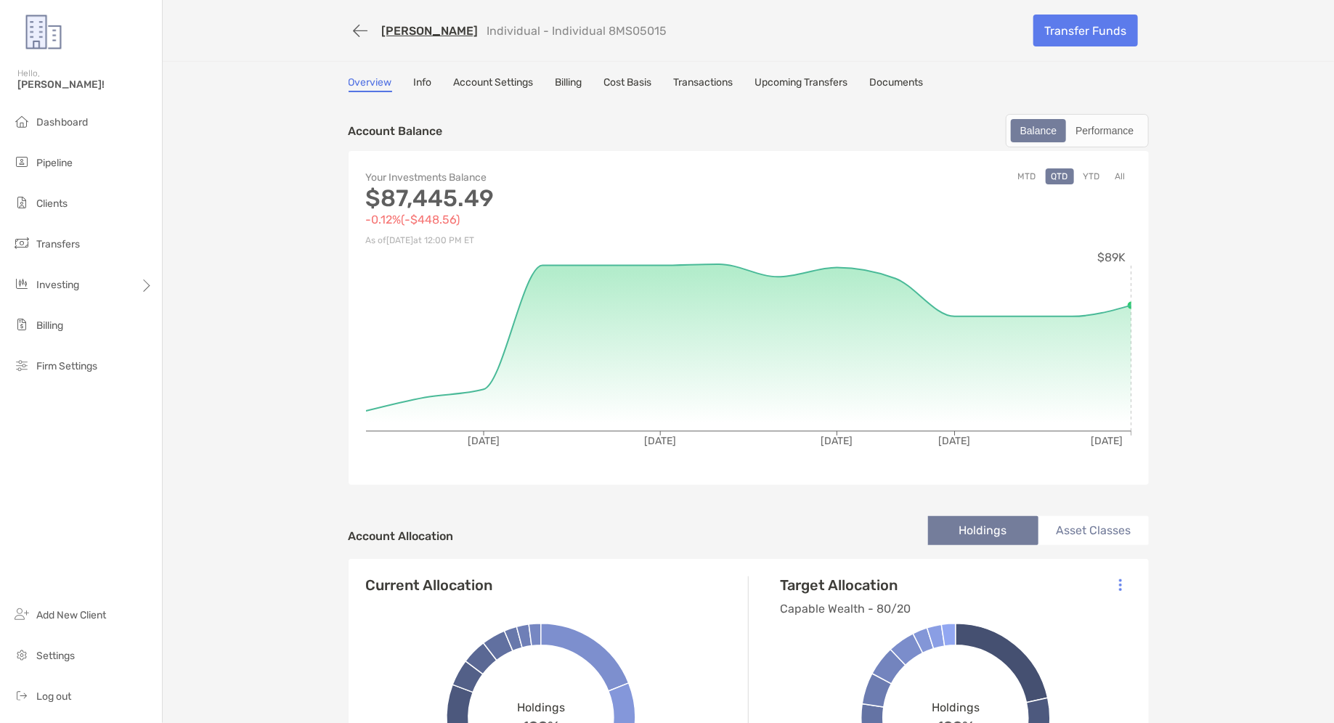
click at [638, 71] on div "[PERSON_NAME] Individual - Individual 8MS05015 Transfer Funds Overview Info Acc…" at bounding box center [749, 693] width 1172 height 1386
click at [651, 76] on link "Cost Basis" at bounding box center [628, 84] width 48 height 16
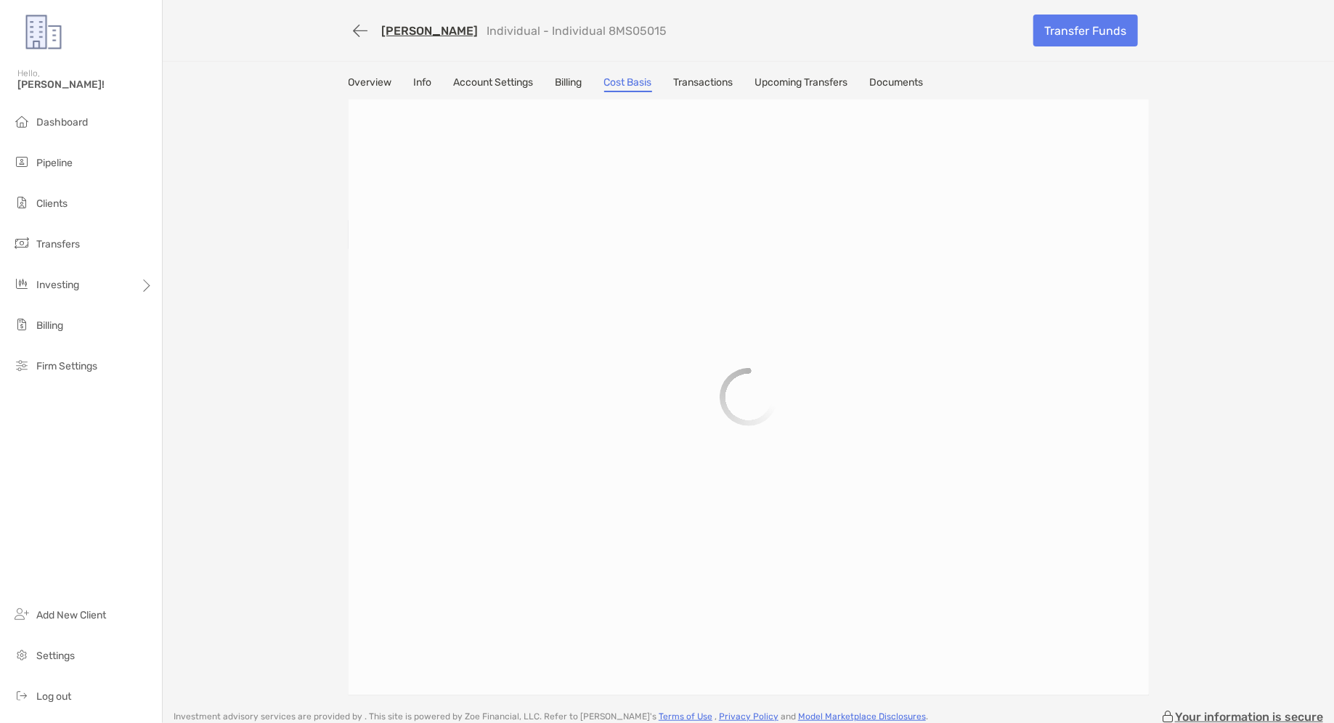
click at [752, 78] on div "Overview Info Account Settings Billing Cost Basis Transactions Upcoming Transfe…" at bounding box center [749, 84] width 800 height 16
click at [715, 84] on link "Transactions" at bounding box center [704, 84] width 60 height 16
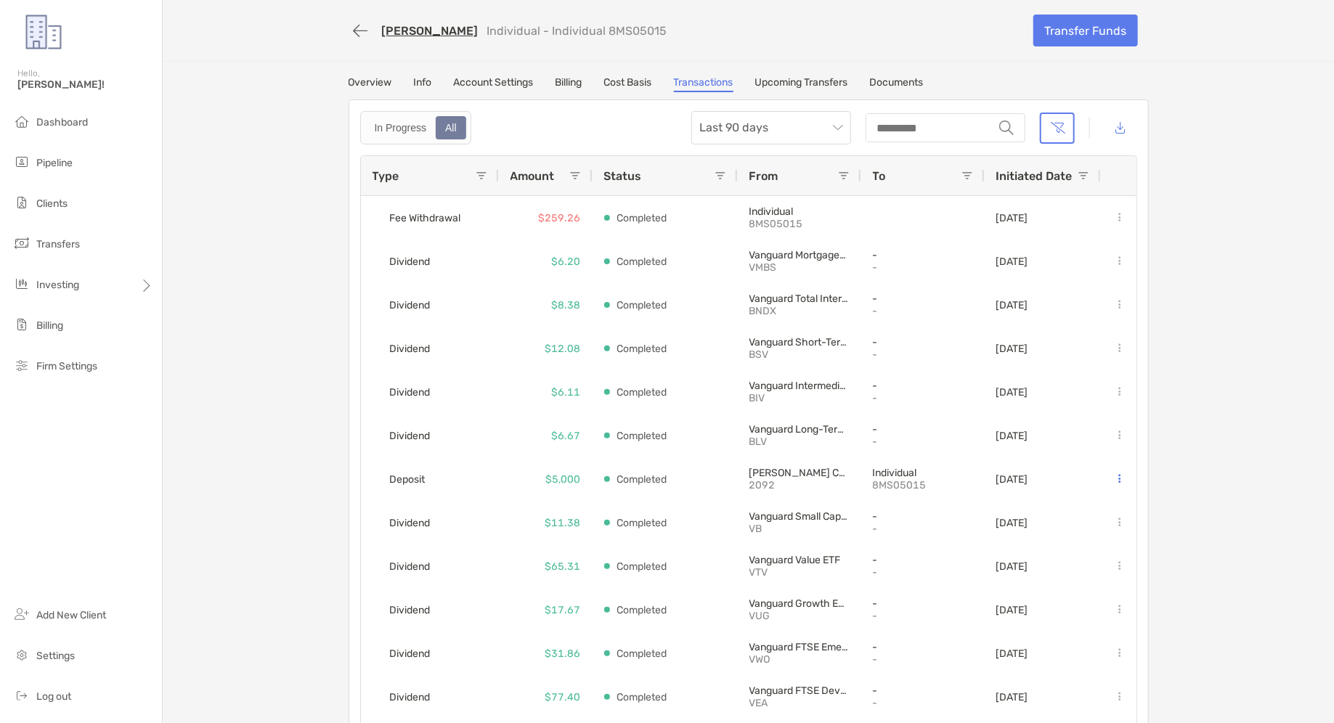
click at [837, 76] on link "Upcoming Transfers" at bounding box center [801, 84] width 93 height 16
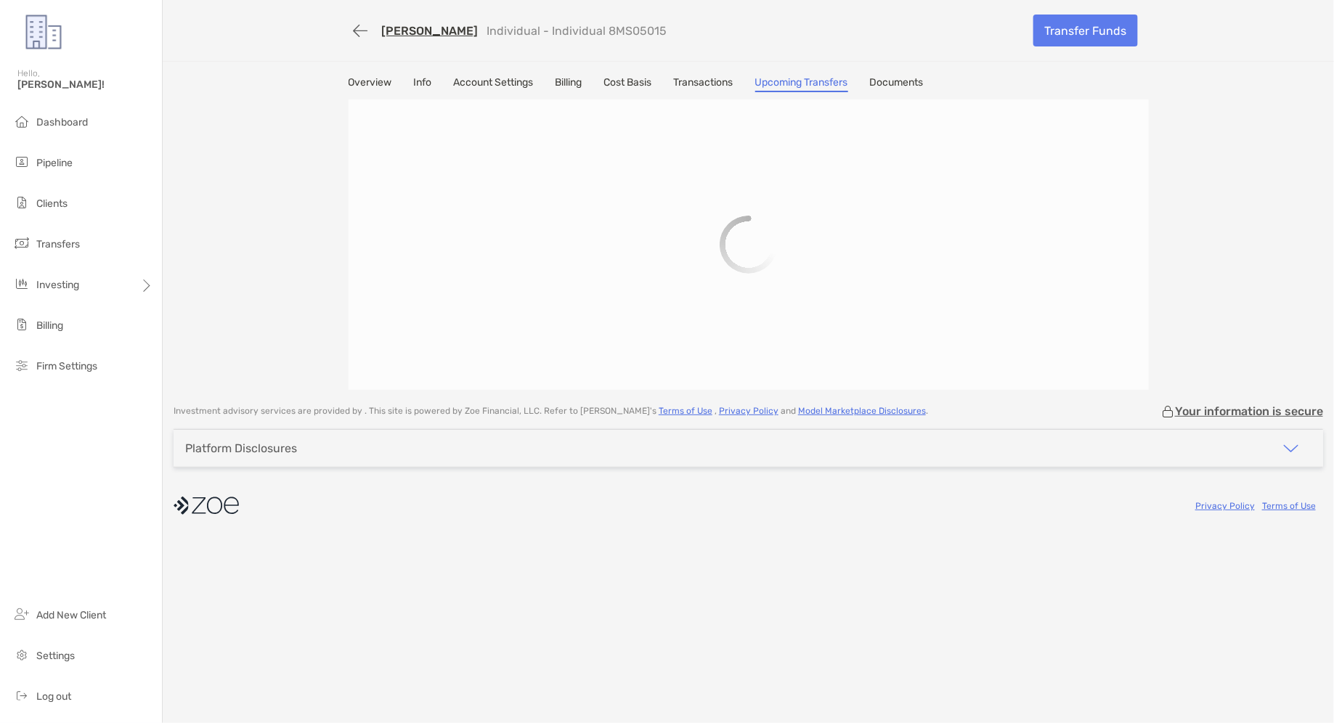
click at [720, 89] on link "Transactions" at bounding box center [704, 84] width 60 height 16
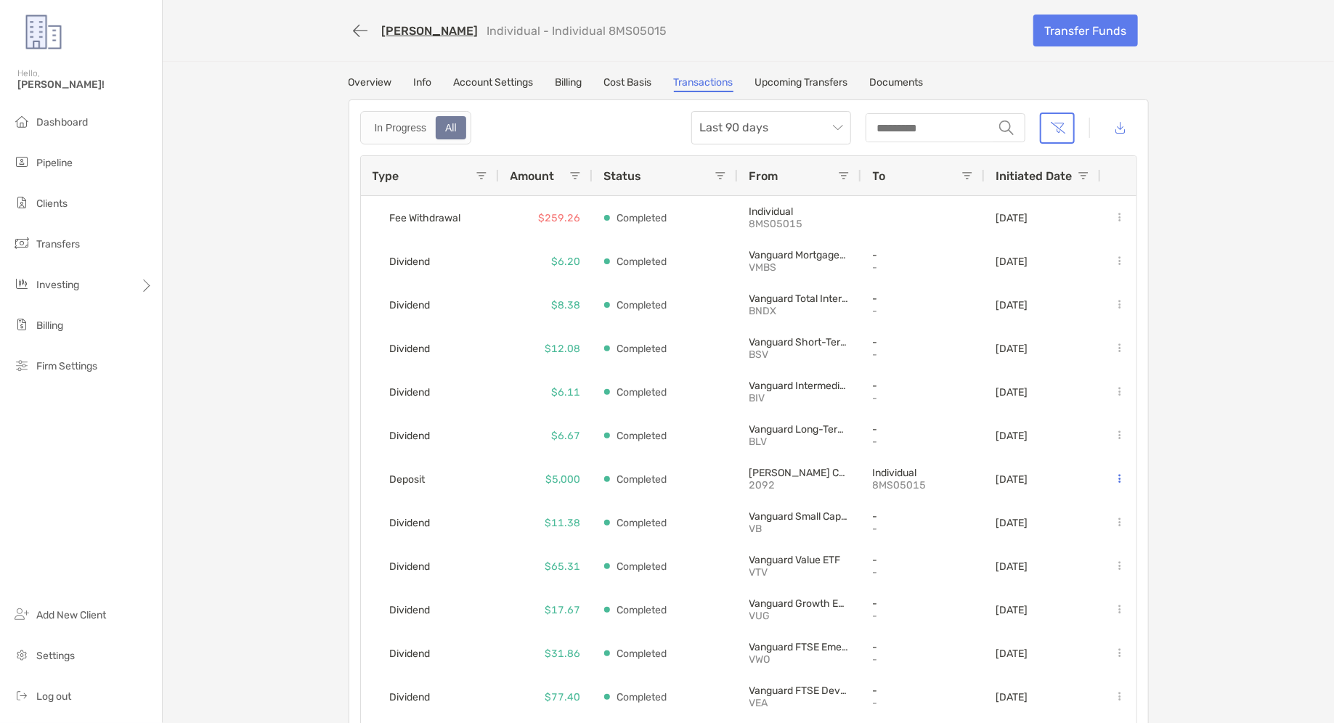
click at [829, 77] on link "Upcoming Transfers" at bounding box center [801, 84] width 93 height 16
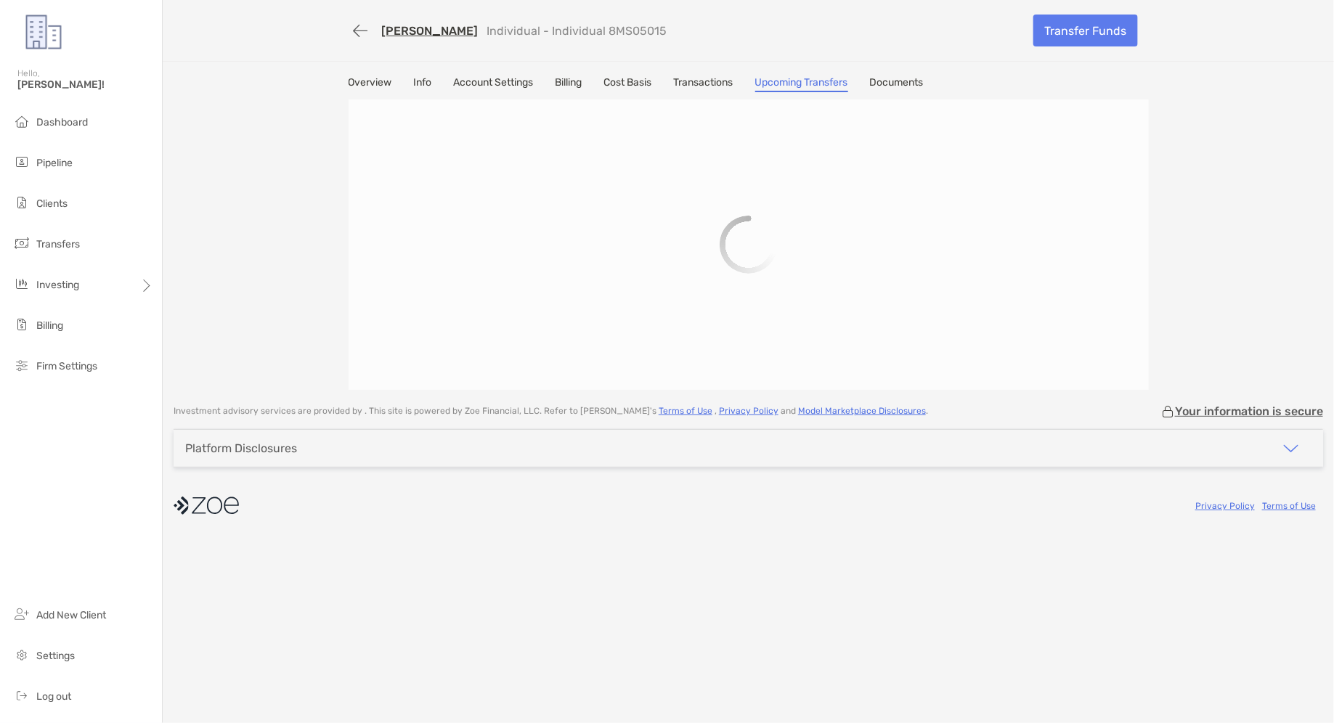
click at [635, 81] on link "Cost Basis" at bounding box center [628, 84] width 48 height 16
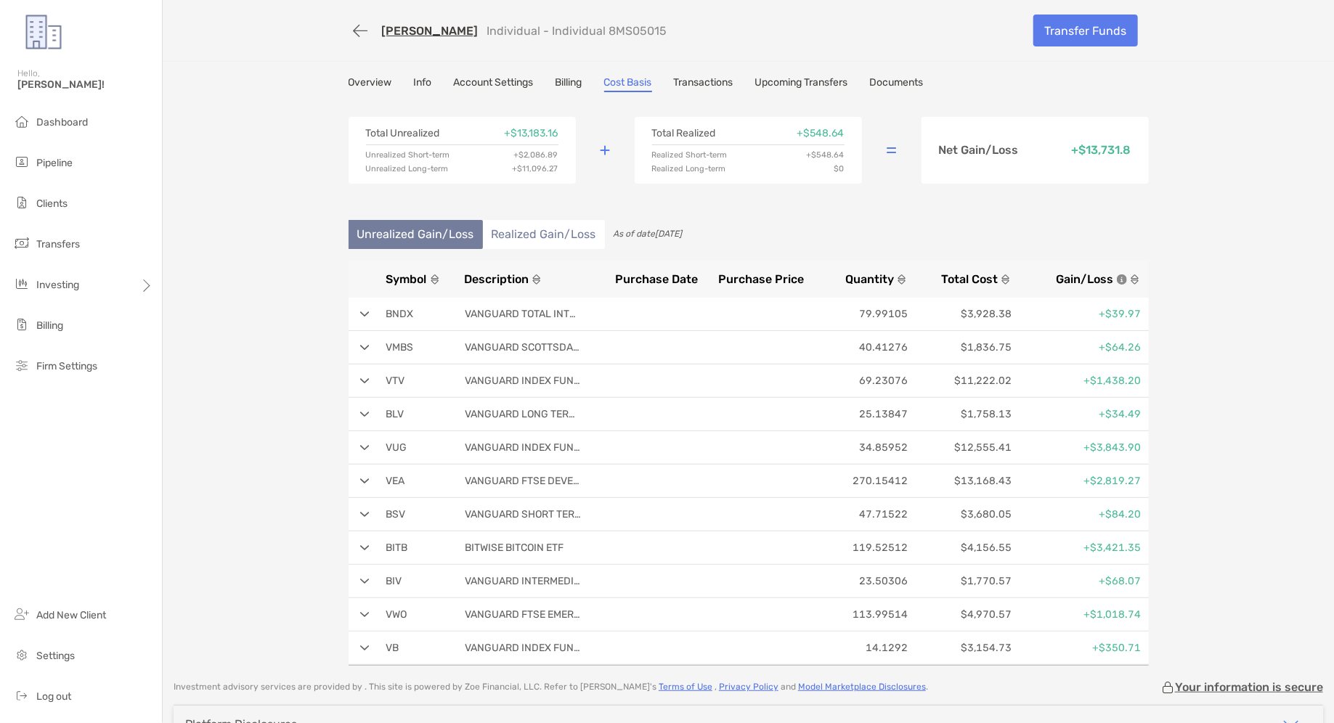
click at [850, 105] on div "Total Unrealized + $13,183.16 Unrealized Short-term + $2,086.89 Unrealized Long…" at bounding box center [749, 151] width 800 height 102
click at [845, 94] on div "Overview Info Account Settings Billing Cost Basis Transactions Upcoming Transfe…" at bounding box center [748, 371] width 829 height 590
click at [843, 84] on link "Upcoming Transfers" at bounding box center [801, 84] width 93 height 16
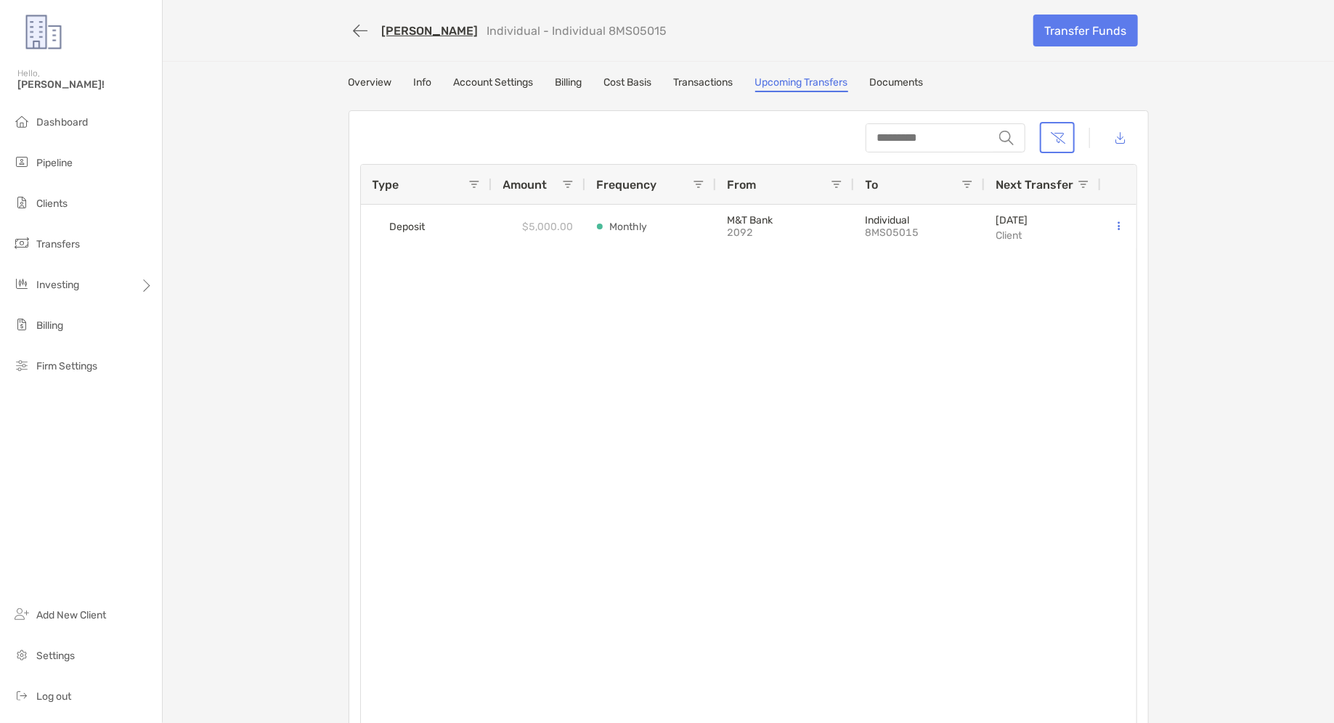
click at [864, 73] on div "[PERSON_NAME] Individual - Individual 8MS05015 Transfer Funds Overview Info Acc…" at bounding box center [749, 377] width 1172 height 754
click at [912, 78] on link "Documents" at bounding box center [897, 84] width 54 height 16
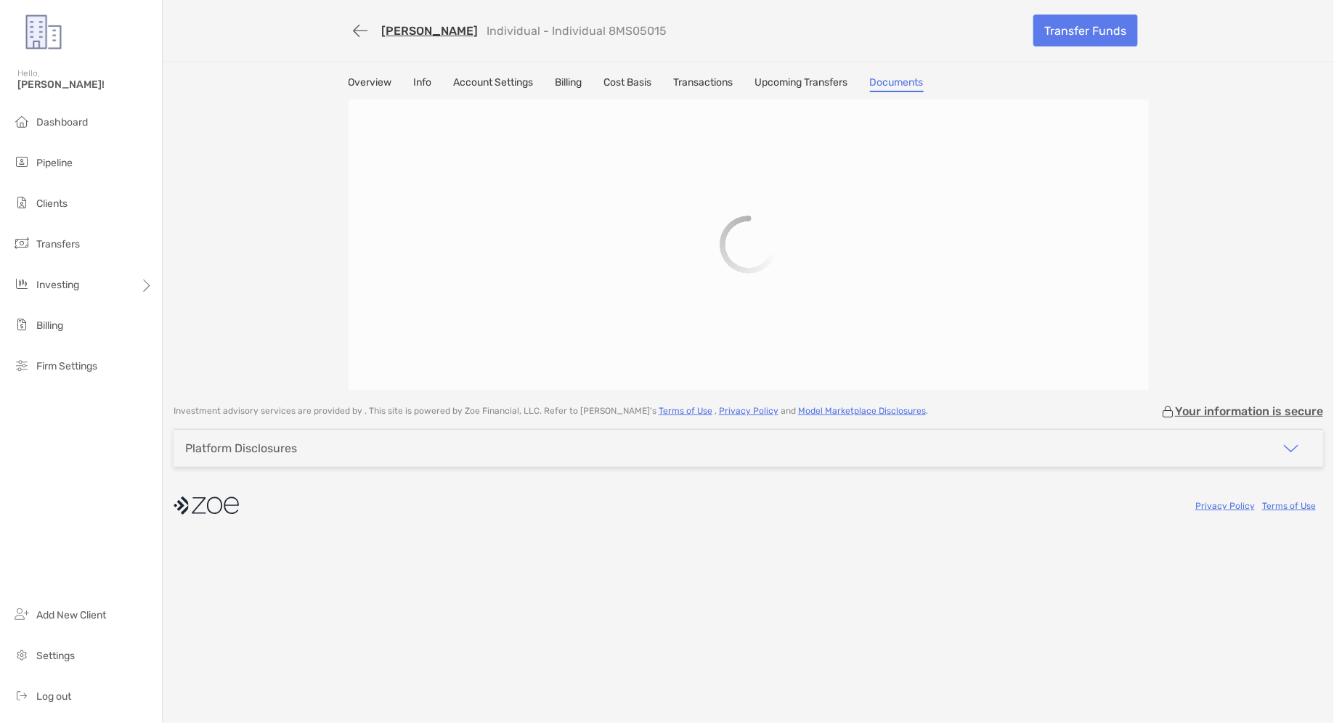
click at [808, 83] on link "Upcoming Transfers" at bounding box center [801, 84] width 93 height 16
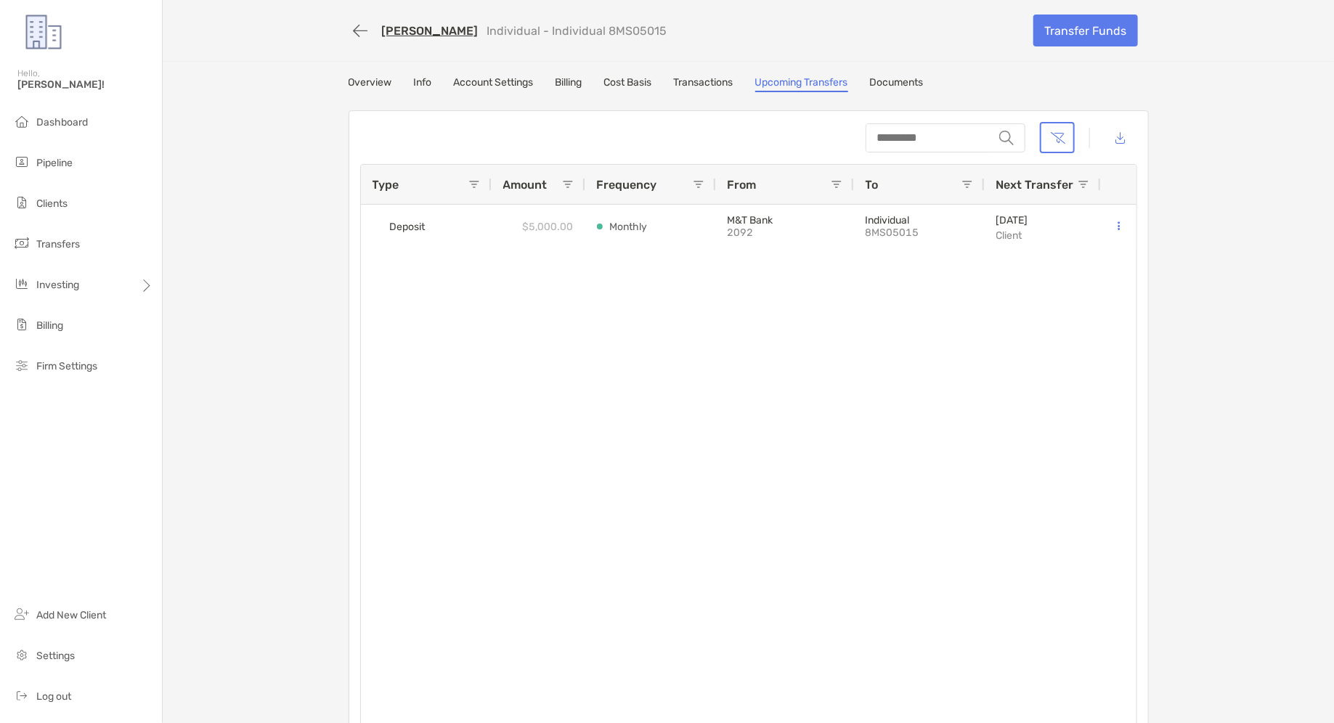
click at [890, 79] on link "Documents" at bounding box center [897, 84] width 54 height 16
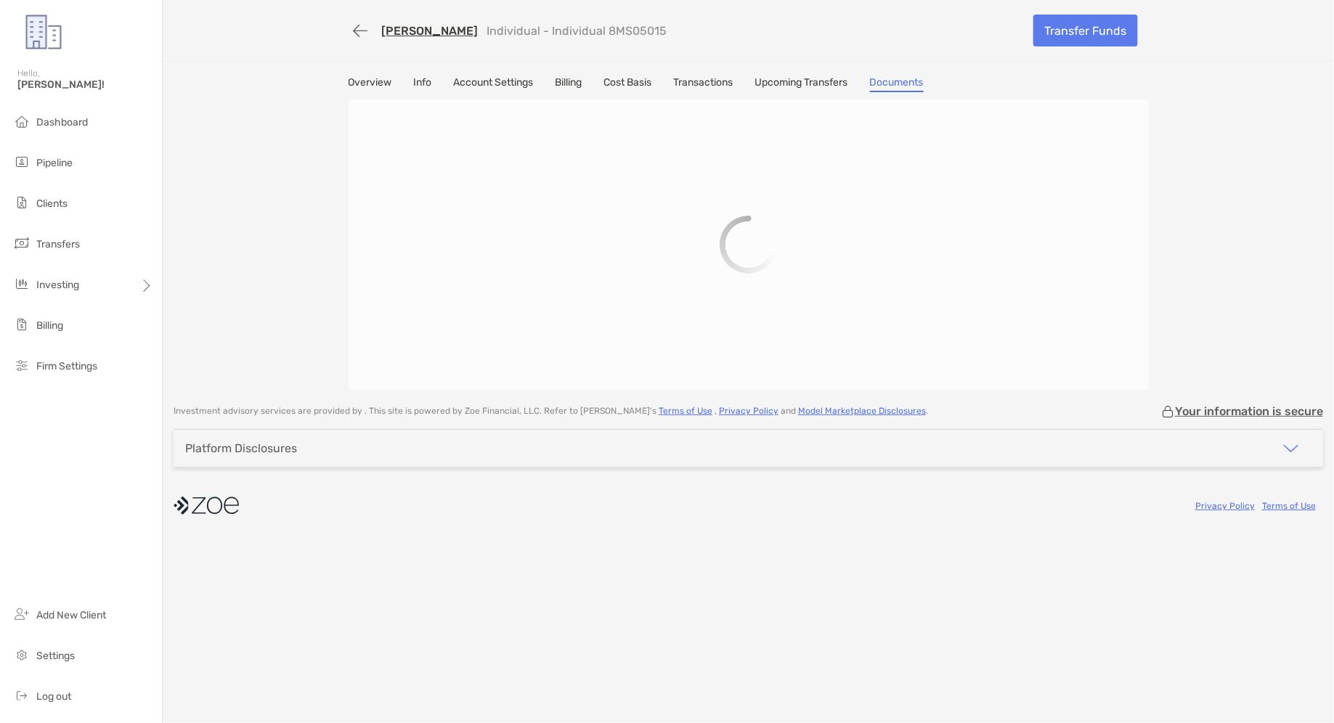
click at [778, 86] on link "Upcoming Transfers" at bounding box center [801, 84] width 93 height 16
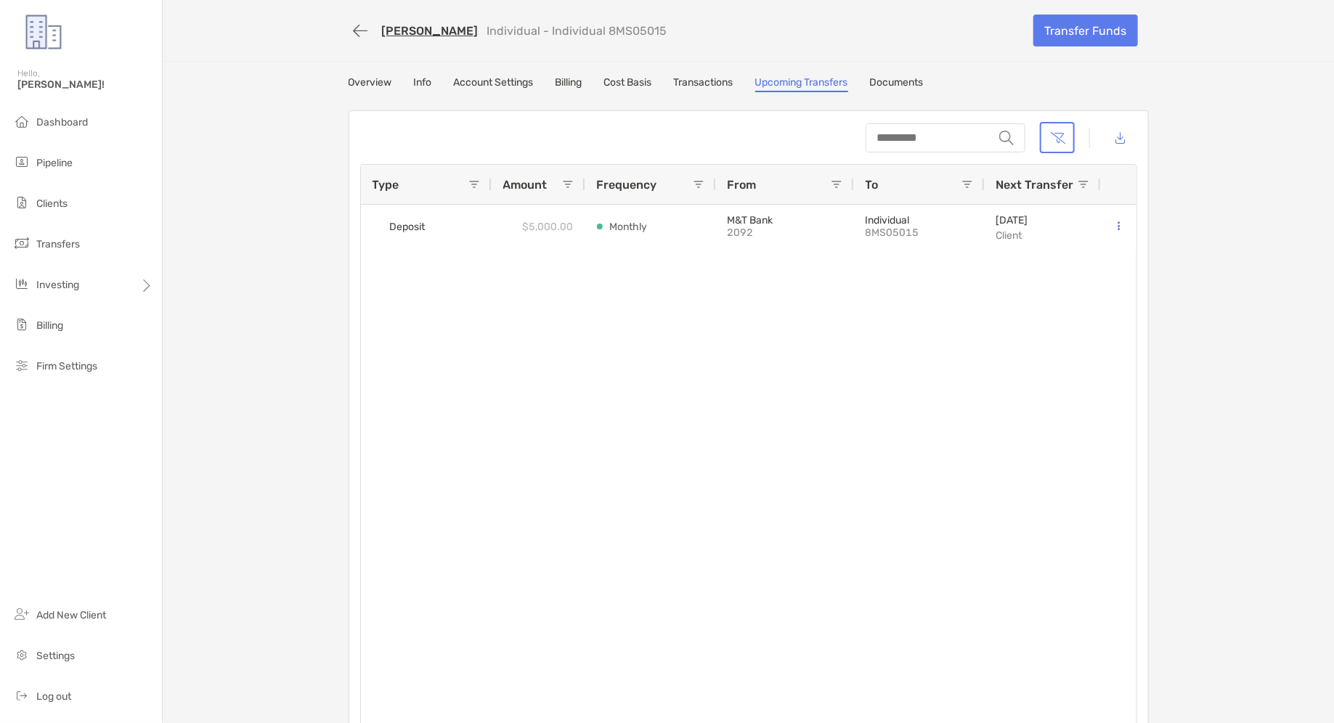
click at [686, 86] on link "Transactions" at bounding box center [704, 84] width 60 height 16
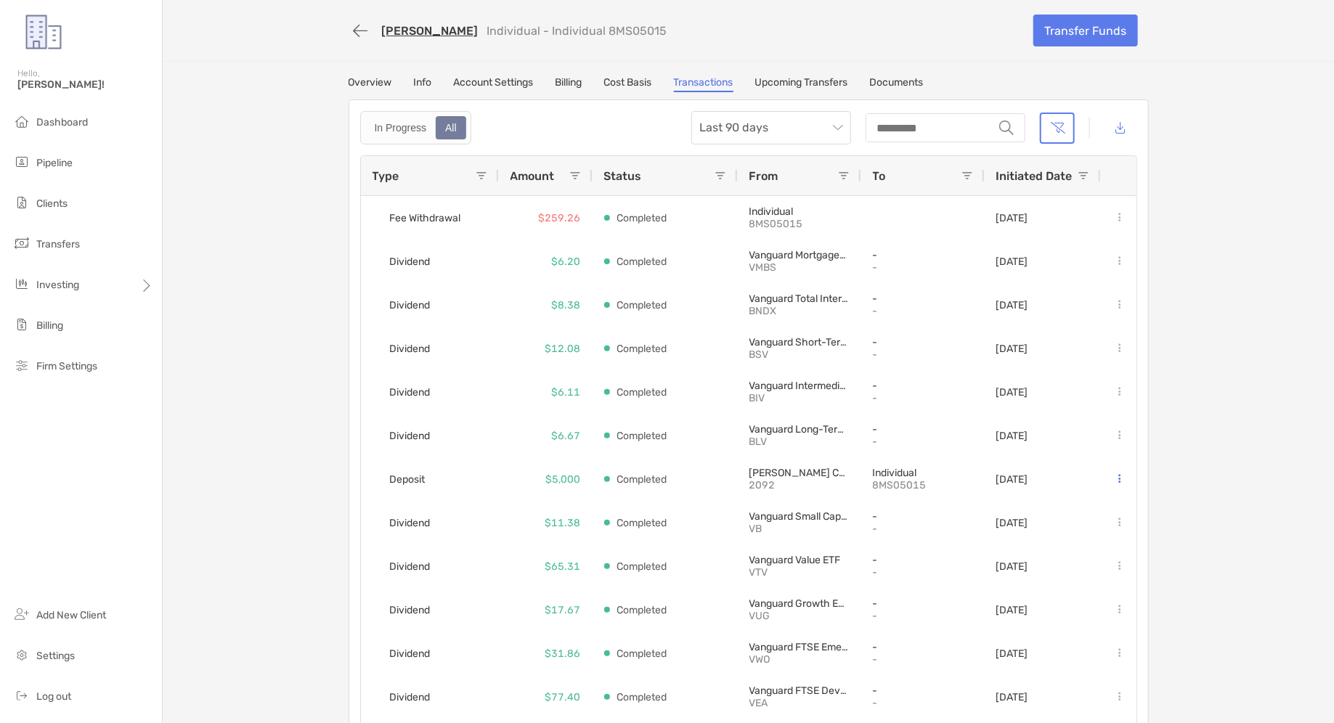
click at [647, 82] on link "Cost Basis" at bounding box center [628, 84] width 48 height 16
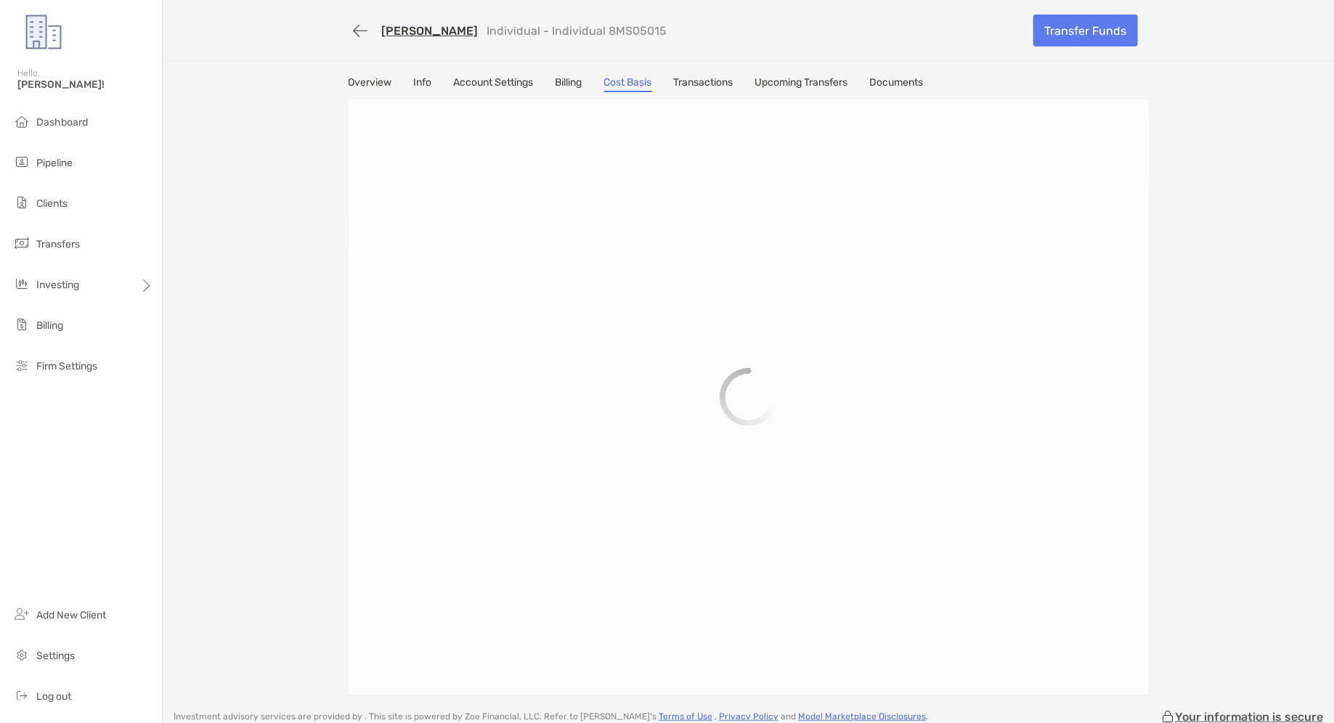
click at [720, 92] on div "Overview Info Account Settings Billing Cost Basis Transactions Upcoming Transfe…" at bounding box center [748, 386] width 829 height 620
click at [720, 85] on link "Transactions" at bounding box center [704, 84] width 60 height 16
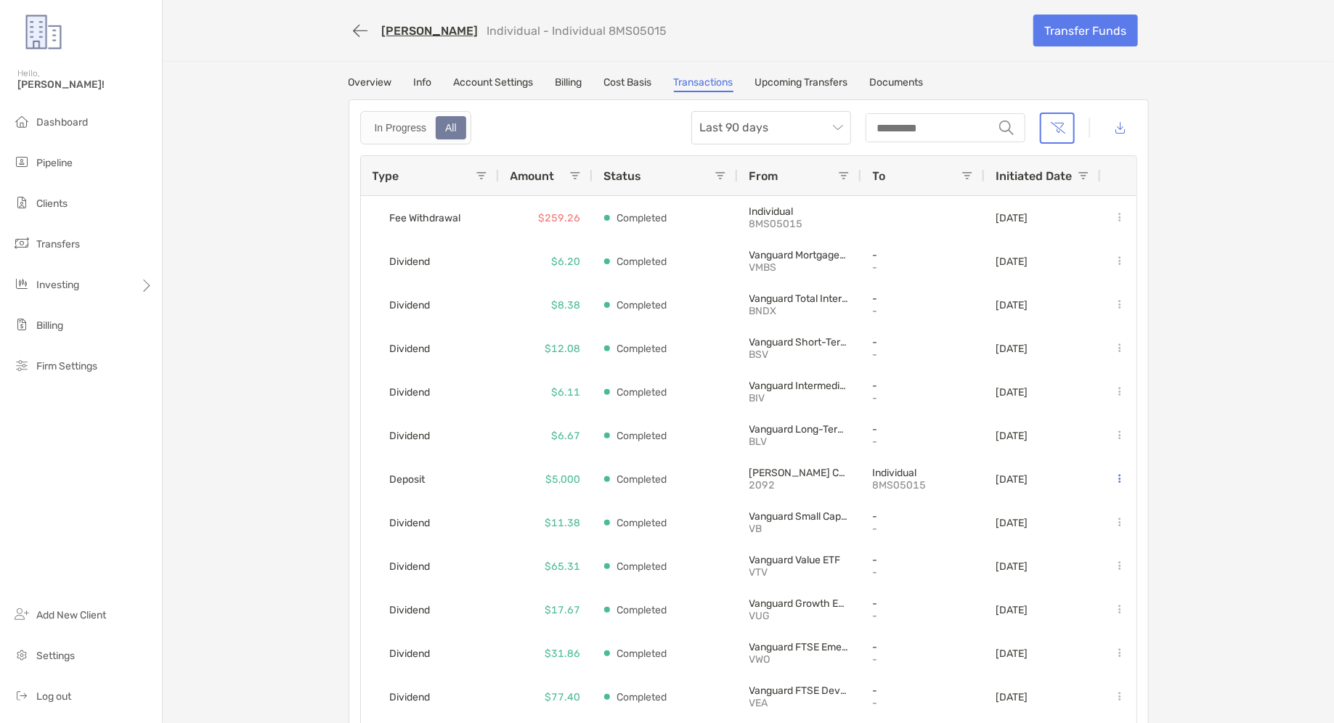
click at [814, 82] on link "Upcoming Transfers" at bounding box center [801, 84] width 93 height 16
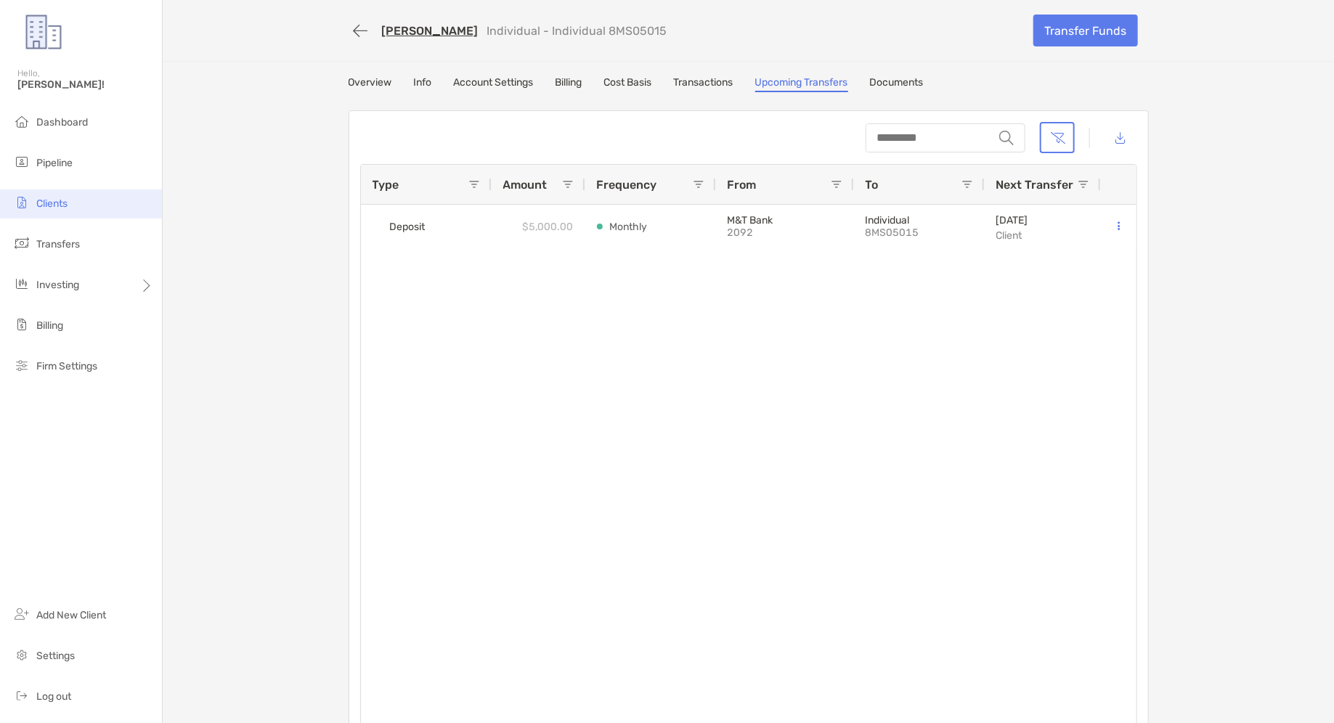
click at [91, 197] on li "Clients" at bounding box center [81, 204] width 162 height 29
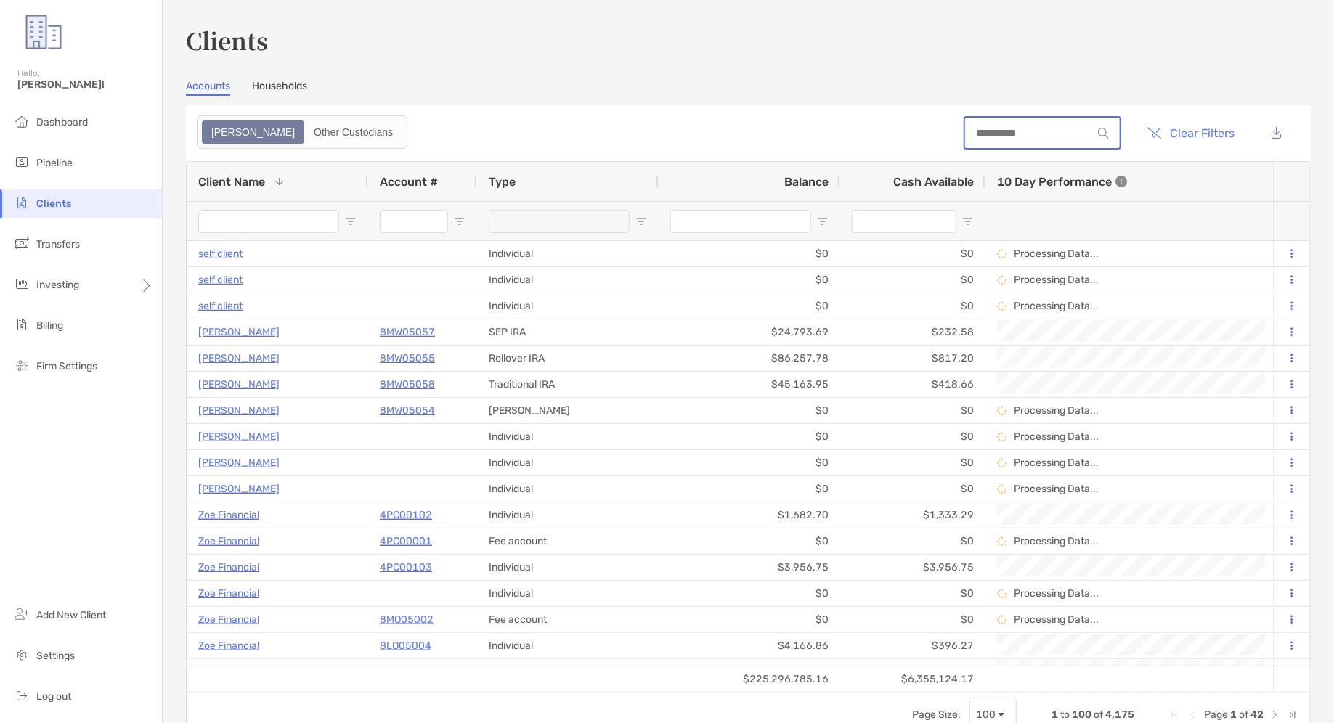
click at [1033, 137] on input at bounding box center [1028, 133] width 127 height 12
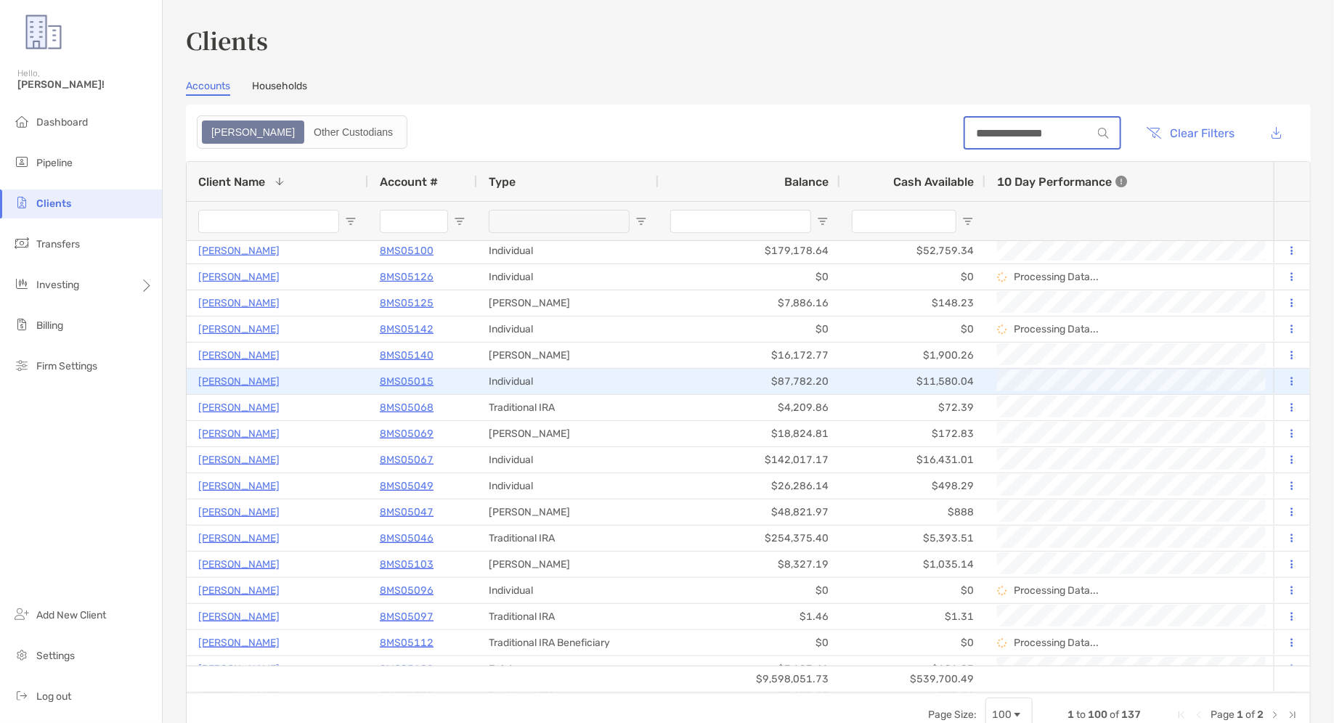
scroll to position [508, 0]
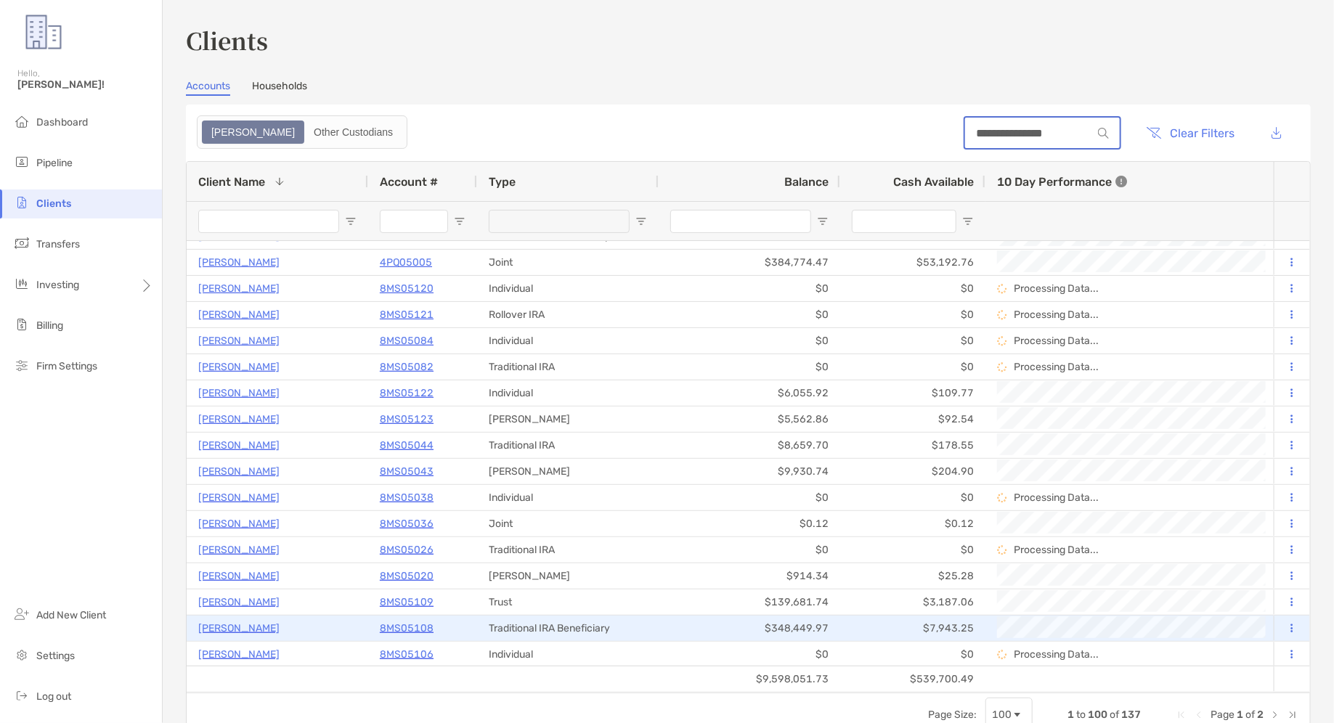
type input "**********"
click at [426, 636] on p "8MS05108" at bounding box center [407, 629] width 54 height 18
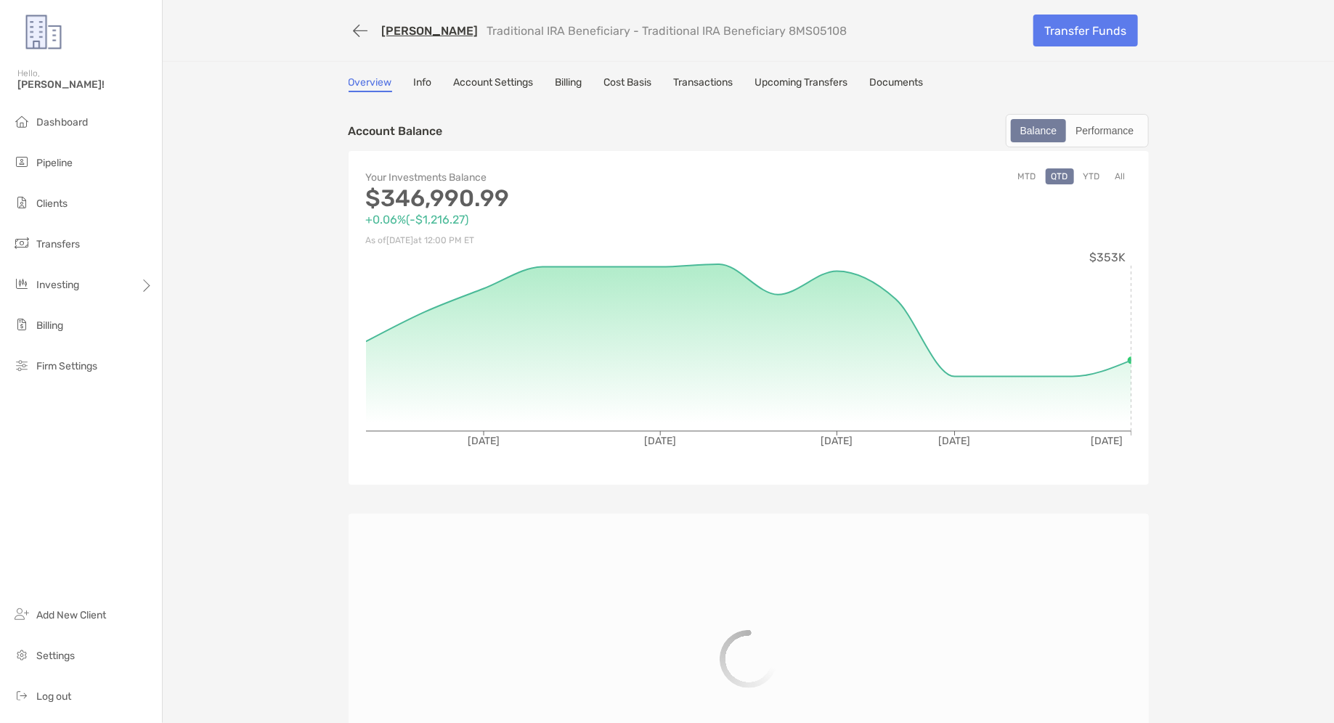
click at [717, 87] on link "Transactions" at bounding box center [704, 84] width 60 height 16
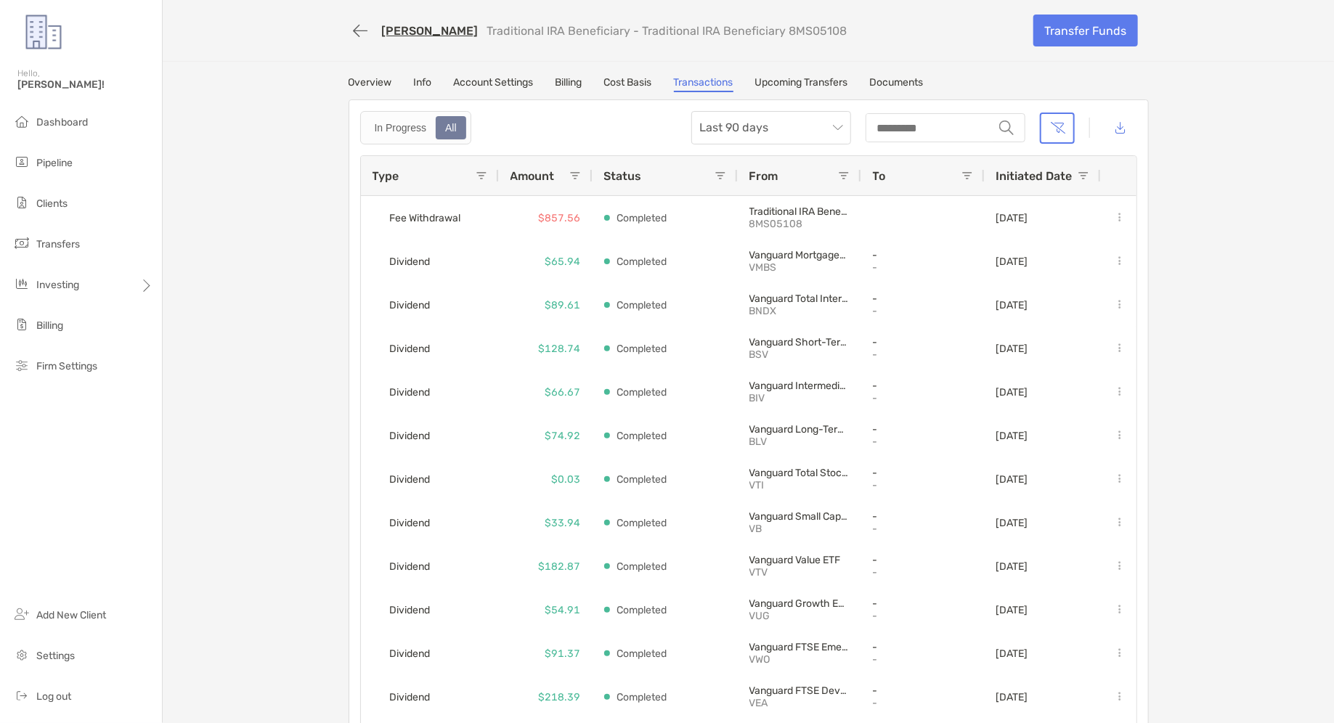
drag, startPoint x: 839, startPoint y: 29, endPoint x: 782, endPoint y: 28, distance: 56.7
click at [782, 28] on div "[PERSON_NAME] Traditional IRA Beneficiary - Traditional IRA Beneficiary 8MS05108" at bounding box center [686, 30] width 674 height 27
copy p "MS05108"
click at [850, 31] on div "[PERSON_NAME] Traditional IRA Beneficiary - Traditional IRA Beneficiary 8MS05108" at bounding box center [686, 30] width 674 height 27
drag, startPoint x: 850, startPoint y: 31, endPoint x: 780, endPoint y: 29, distance: 69.7
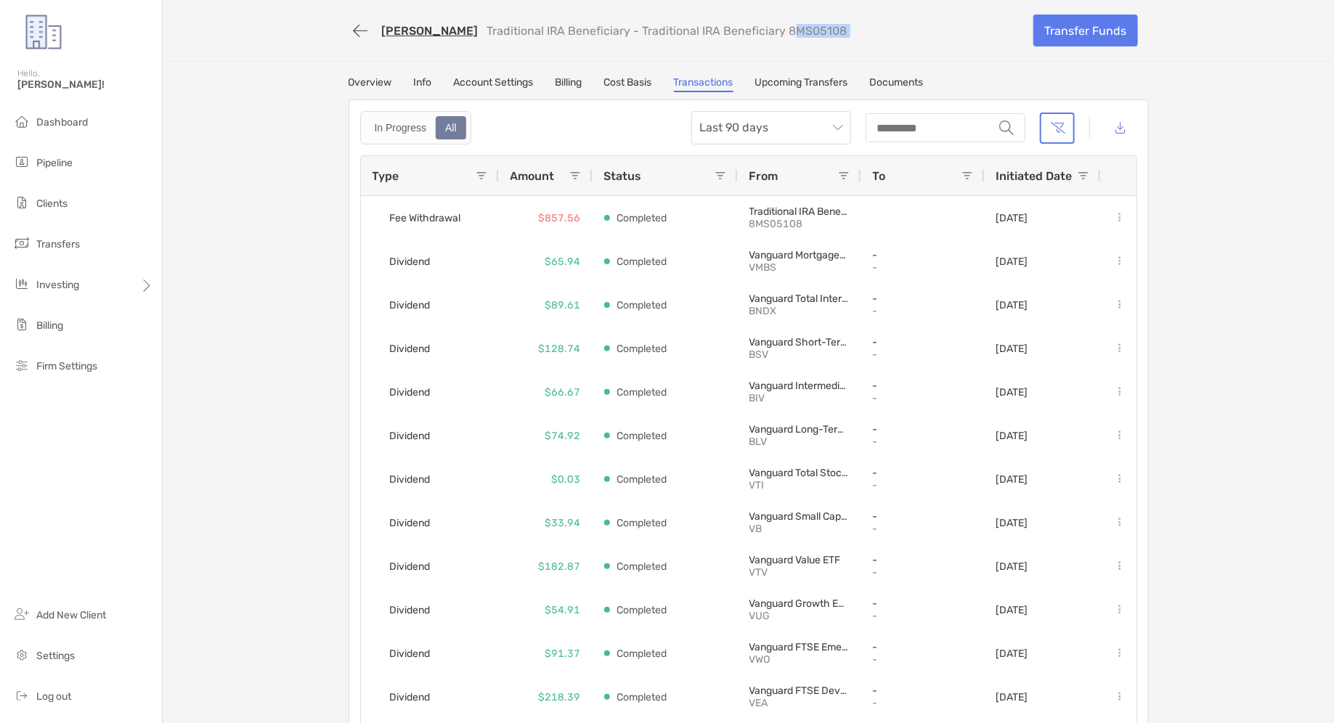
click at [780, 29] on div "[PERSON_NAME] Traditional IRA Beneficiary - Traditional IRA Beneficiary 8MS05108" at bounding box center [686, 30] width 674 height 27
copy p "8MS05108"
click at [65, 196] on li "Clients" at bounding box center [81, 204] width 162 height 29
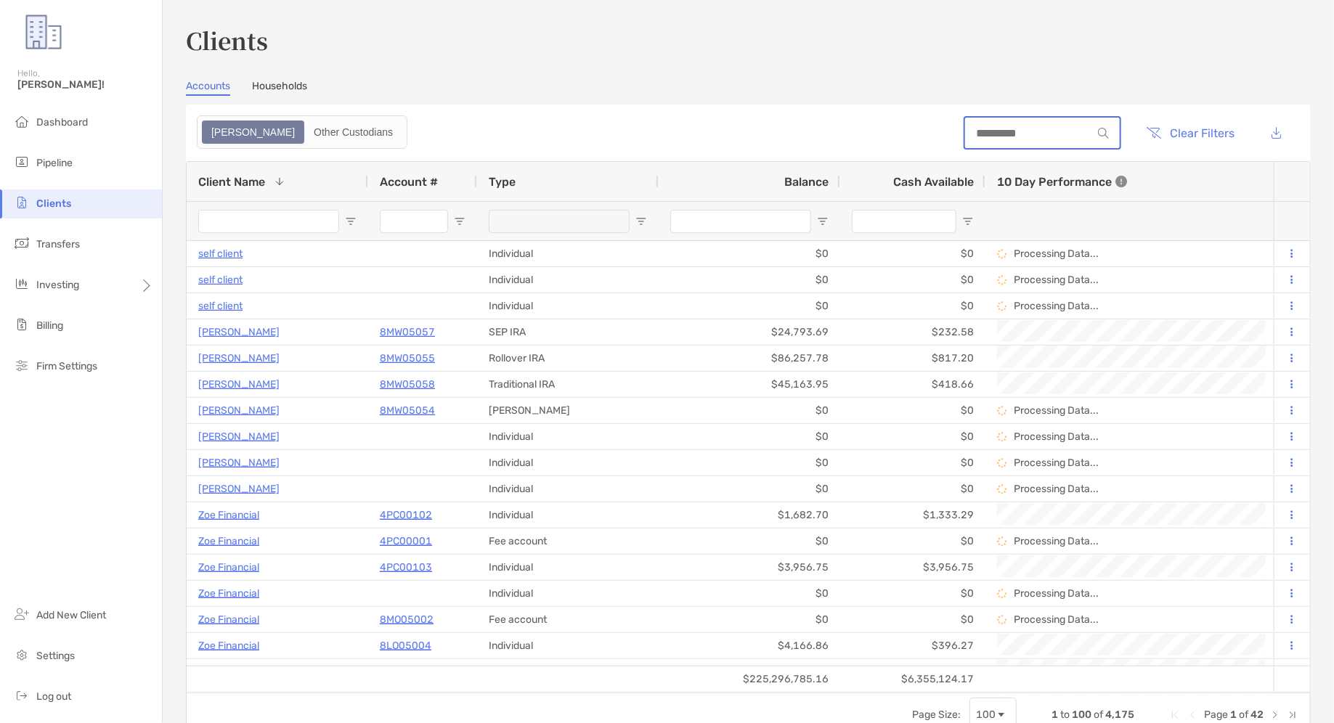
click at [1047, 129] on input at bounding box center [1028, 133] width 127 height 12
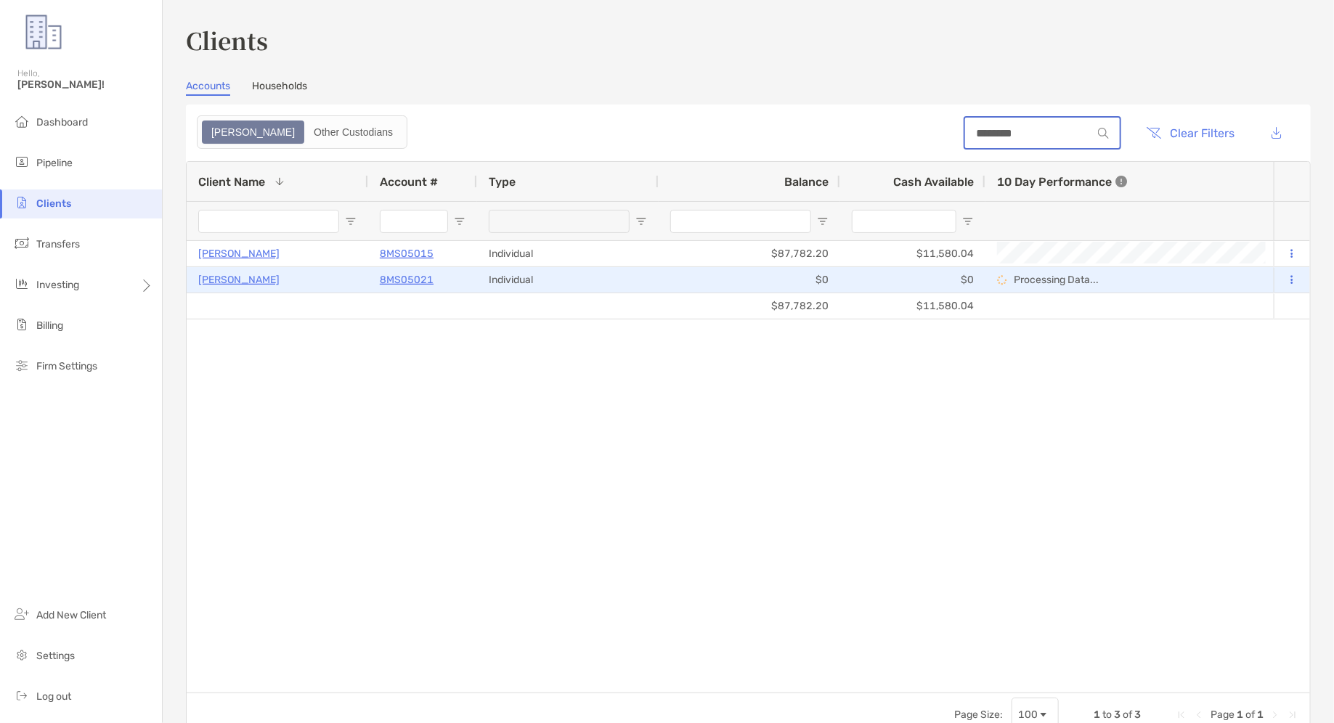
type input "********"
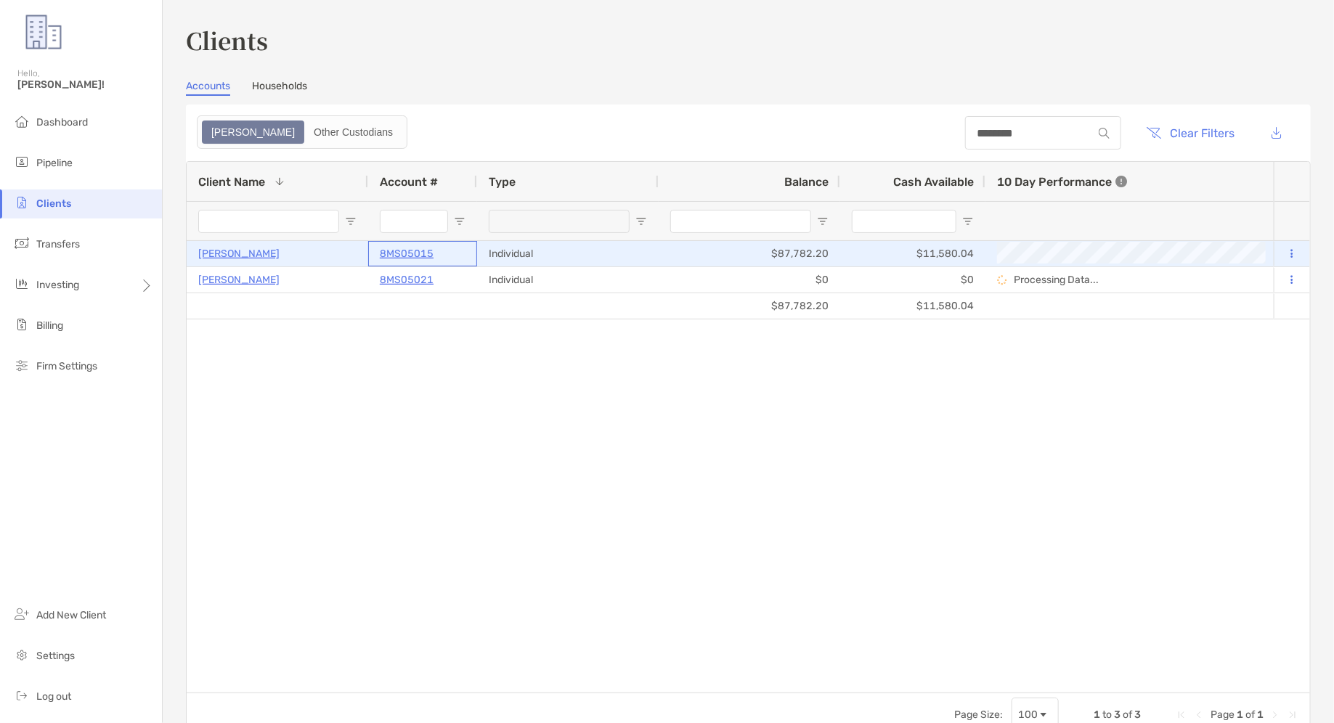
click at [413, 255] on p "8MS05015" at bounding box center [407, 254] width 54 height 18
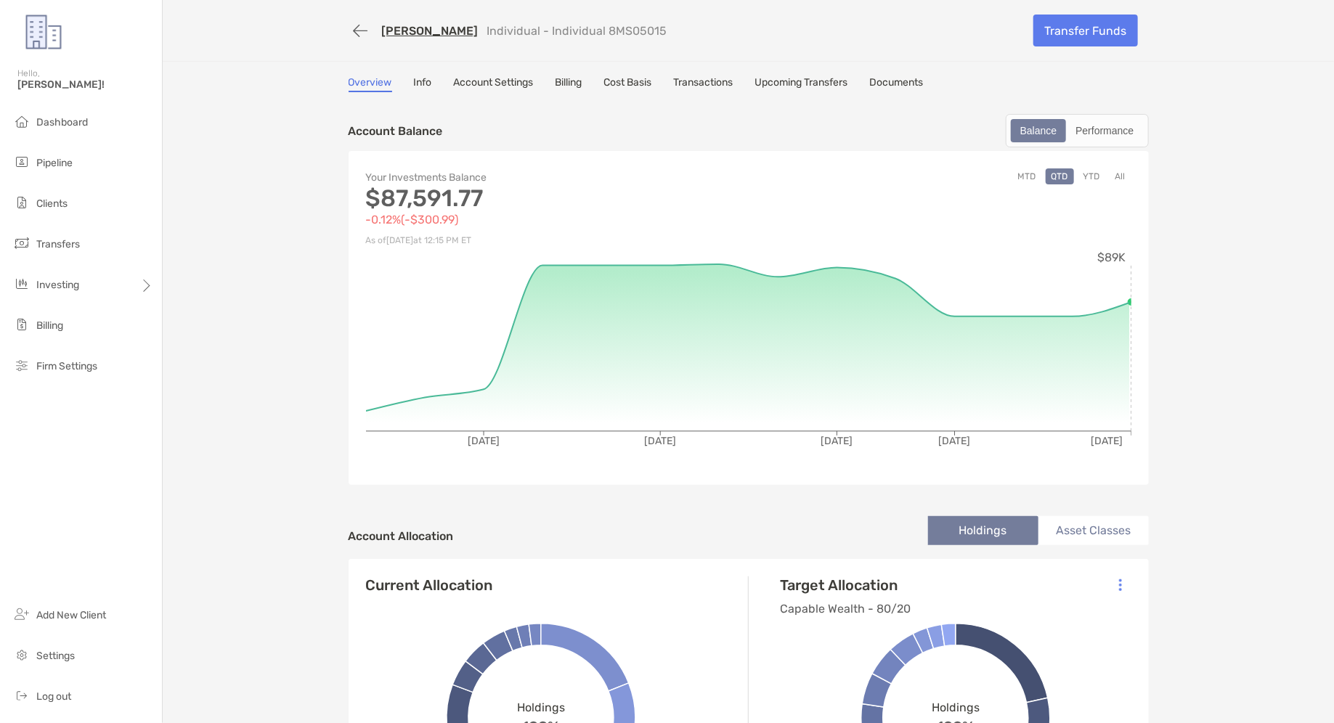
drag, startPoint x: 635, startPoint y: 30, endPoint x: 575, endPoint y: 28, distance: 59.6
click at [575, 28] on div "[PERSON_NAME] Individual - Individual 8MS05015" at bounding box center [686, 30] width 674 height 27
copy p "8MS05015"
